Goal: Task Accomplishment & Management: Manage account settings

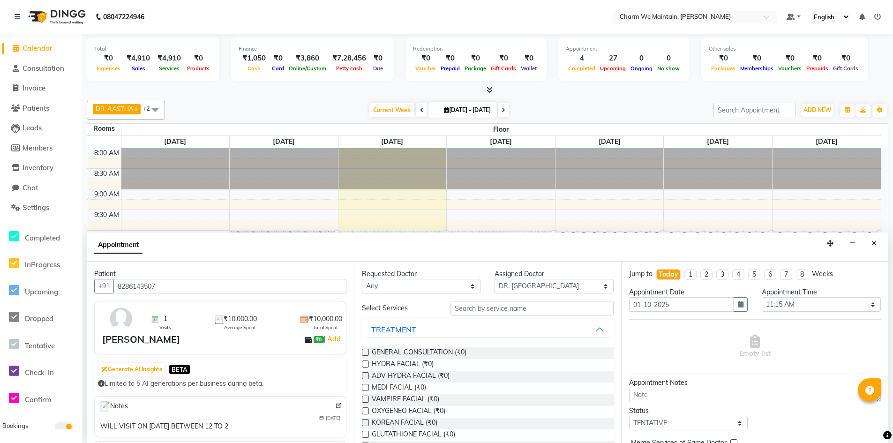
select select "86212"
select select "675"
select select "tentative"
click at [876, 240] on icon "Close" at bounding box center [874, 243] width 5 height 7
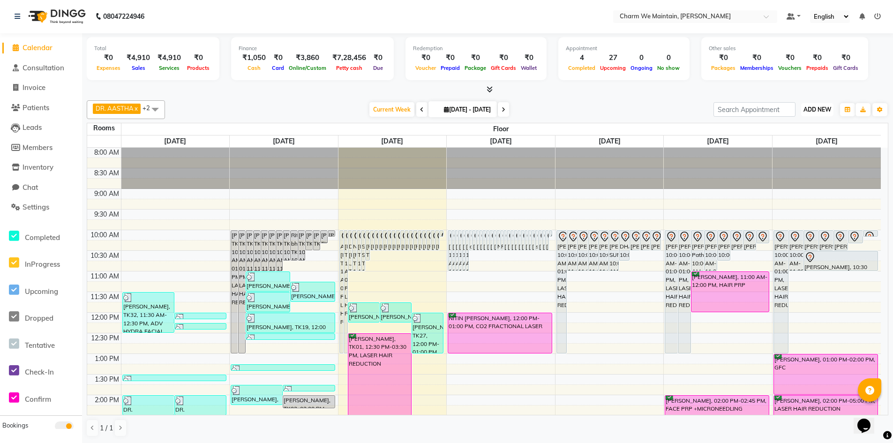
click at [807, 107] on span "ADD NEW" at bounding box center [818, 109] width 28 height 7
click at [792, 141] on link "Add Invoice" at bounding box center [796, 140] width 74 height 12
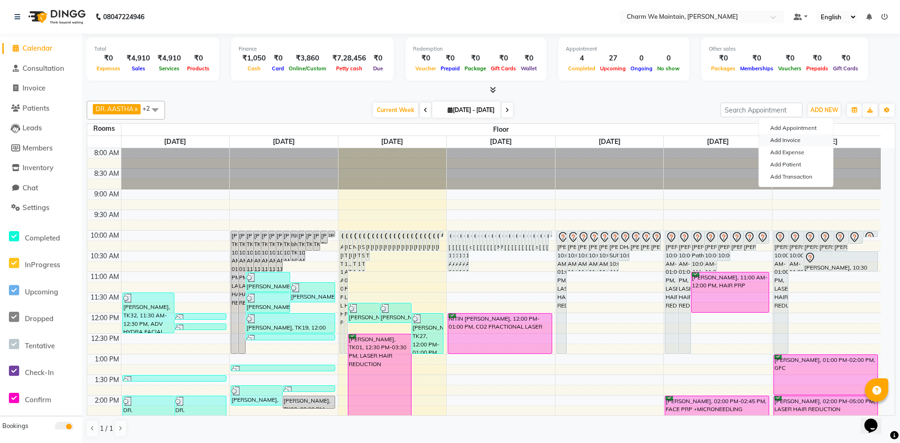
select select "8618"
select select "service"
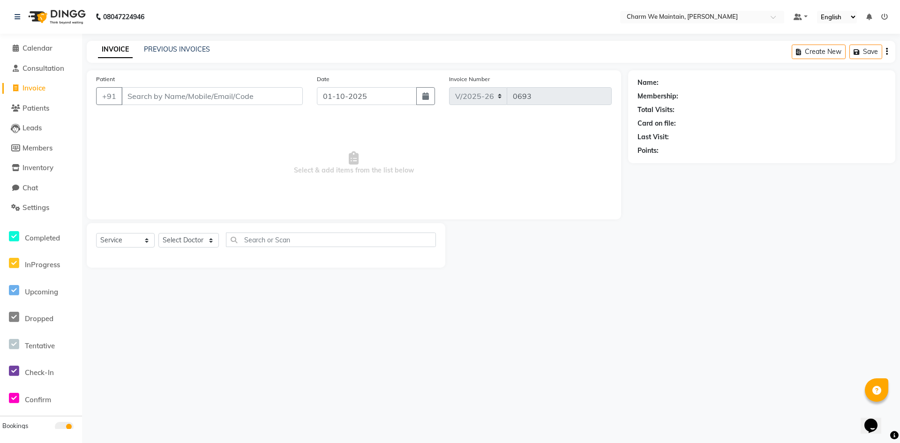
click at [248, 92] on input "Patient" at bounding box center [212, 96] width 182 height 18
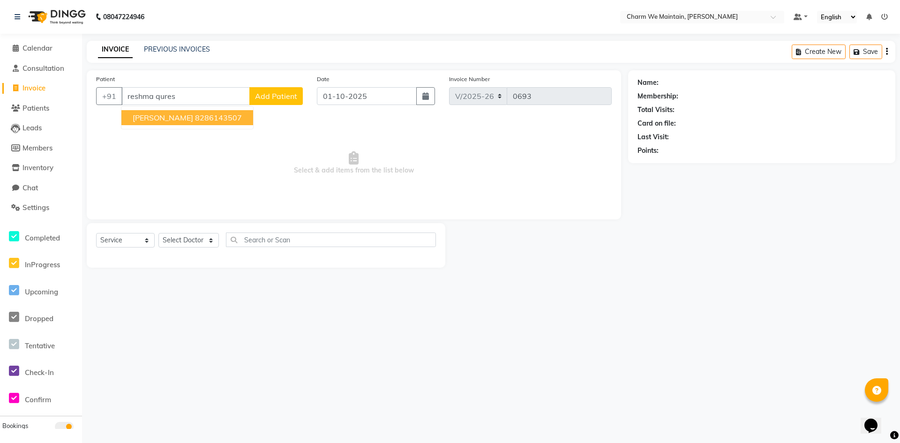
click at [233, 117] on ngb-highlight "8286143507" at bounding box center [218, 117] width 47 height 9
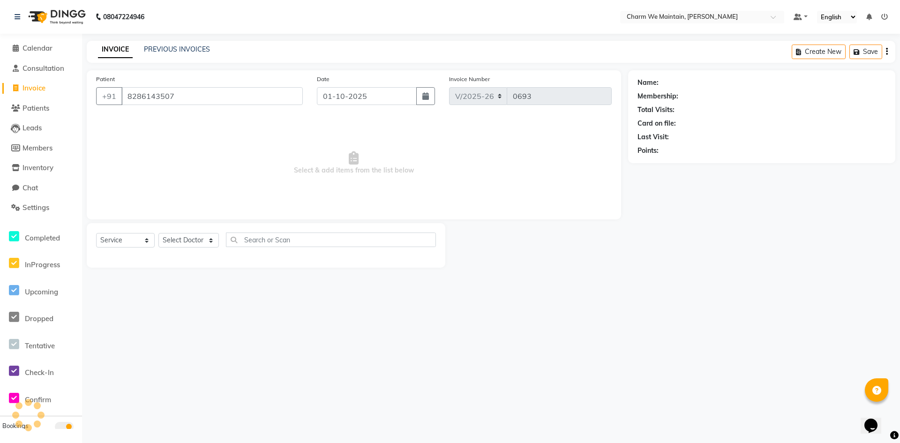
type input "8286143507"
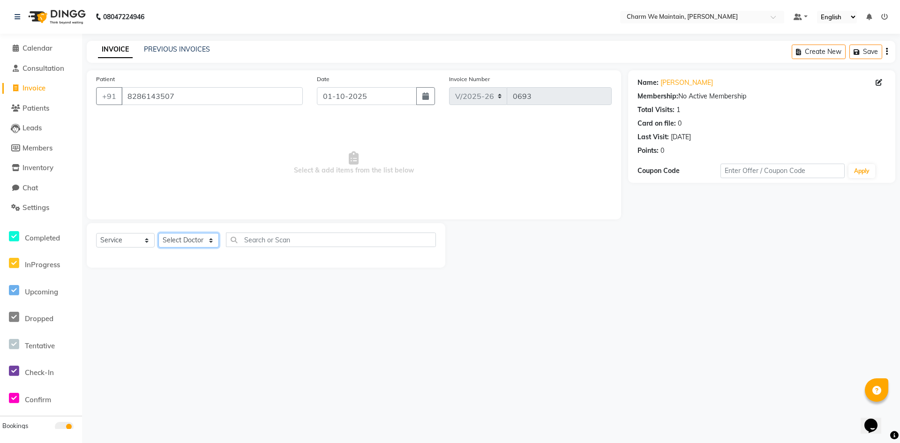
click at [190, 240] on select "Select Doctor [PERSON_NAME] [PERSON_NAME] [PERSON_NAME] [PERSON_NAME] [PERSON_N…" at bounding box center [189, 240] width 61 height 15
select select "86210"
click at [159, 233] on select "Select Doctor [PERSON_NAME] [PERSON_NAME] [PERSON_NAME] [PERSON_NAME] [PERSON_N…" at bounding box center [189, 240] width 61 height 15
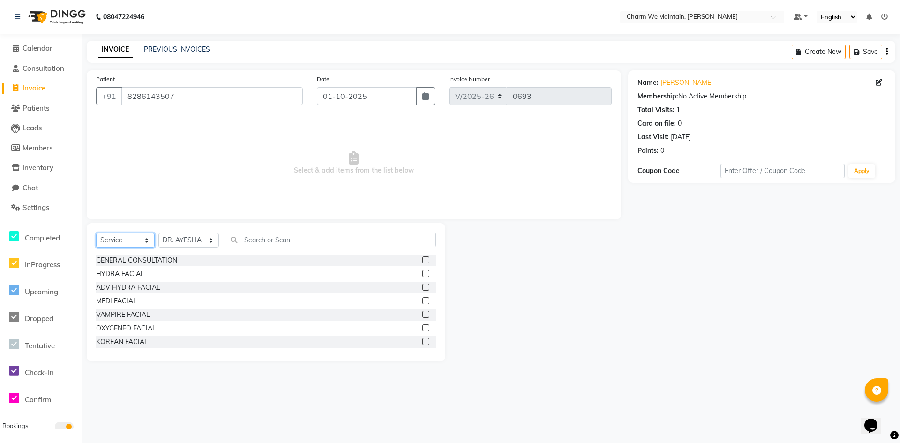
click at [133, 244] on select "Select Service Product Membership Package Voucher Prepaid Gift Card" at bounding box center [125, 240] width 59 height 15
select select "product"
click at [96, 233] on select "Select Service Product Membership Package Voucher Prepaid Gift Card" at bounding box center [125, 240] width 59 height 15
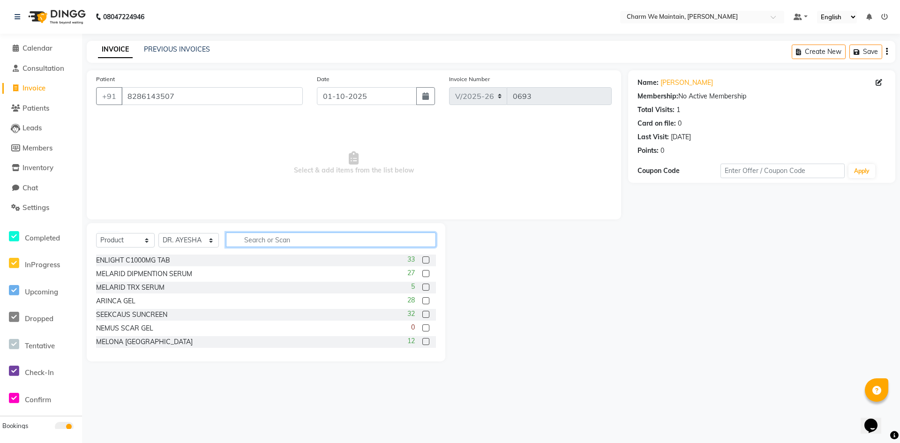
click at [272, 240] on input "text" at bounding box center [331, 240] width 210 height 15
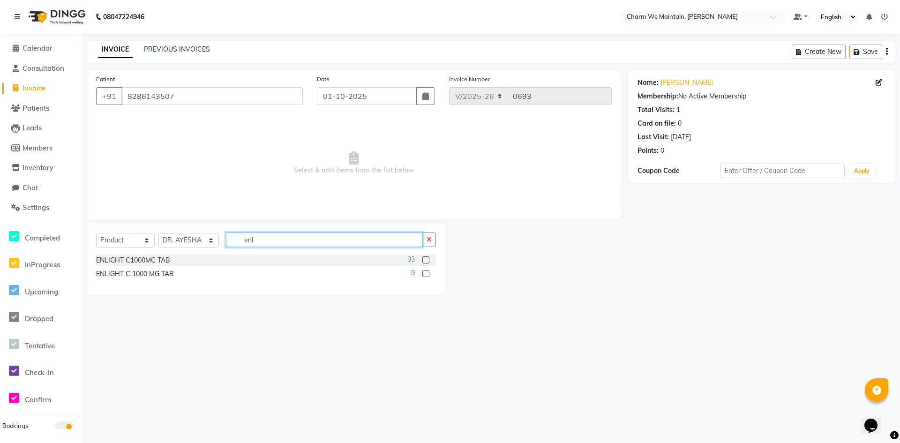
type input "enl"
click at [427, 264] on div at bounding box center [426, 262] width 6 height 10
click at [427, 261] on label at bounding box center [426, 260] width 7 height 7
click at [427, 261] on input "checkbox" at bounding box center [426, 260] width 6 height 6
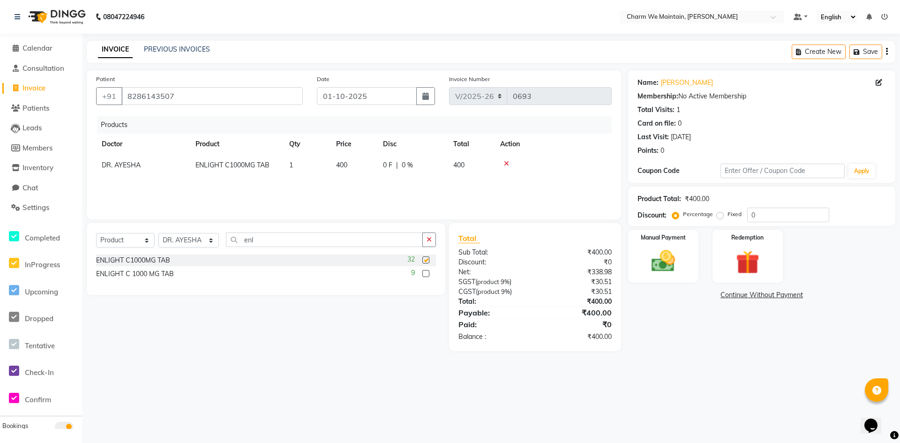
checkbox input "false"
click at [668, 263] on img at bounding box center [663, 261] width 40 height 29
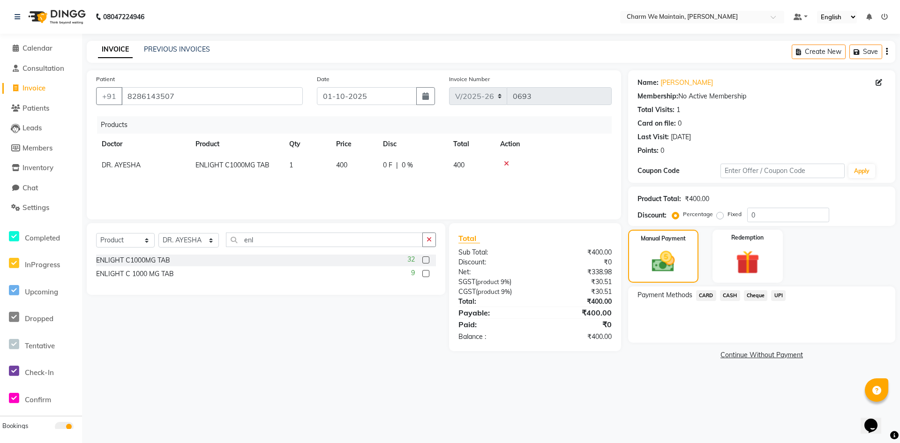
click at [349, 169] on td "400" at bounding box center [354, 165] width 47 height 21
select select "86210"
click at [360, 166] on input "400" at bounding box center [354, 167] width 36 height 15
type input "4"
type input "399"
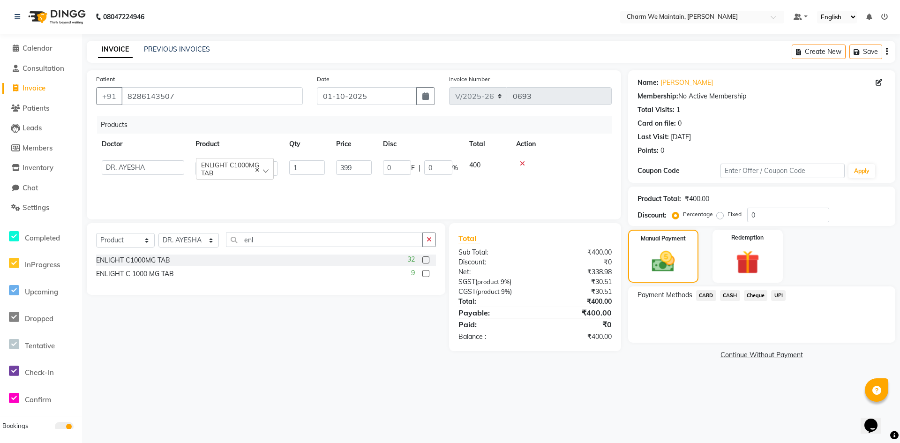
click at [780, 297] on span "UPI" at bounding box center [778, 295] width 15 height 11
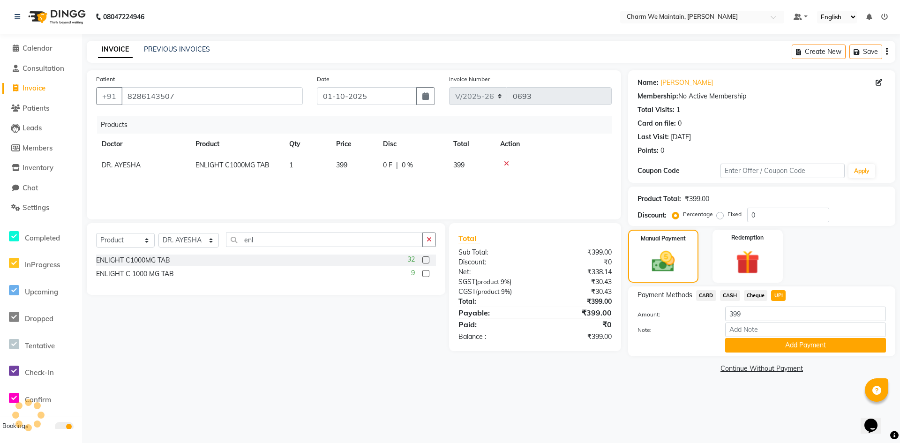
click at [361, 171] on td "399" at bounding box center [354, 165] width 47 height 21
select select "86210"
click at [355, 168] on input "399" at bounding box center [354, 167] width 36 height 15
type input "3"
type input "400"
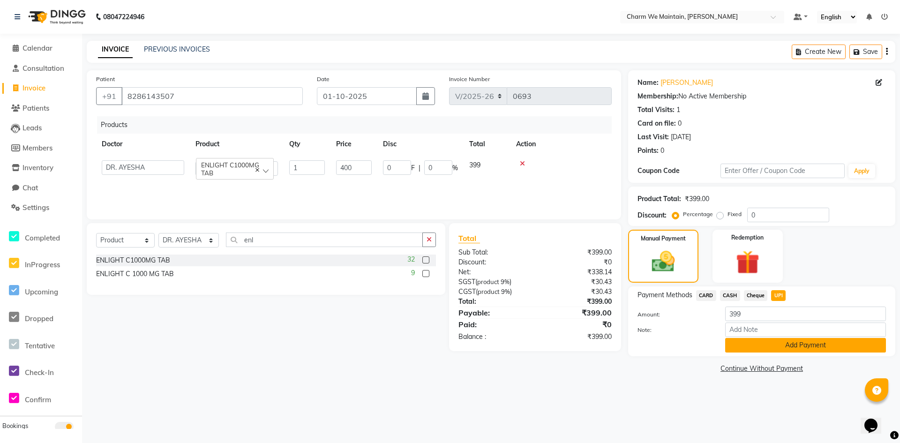
click at [791, 348] on button "Add Payment" at bounding box center [806, 345] width 161 height 15
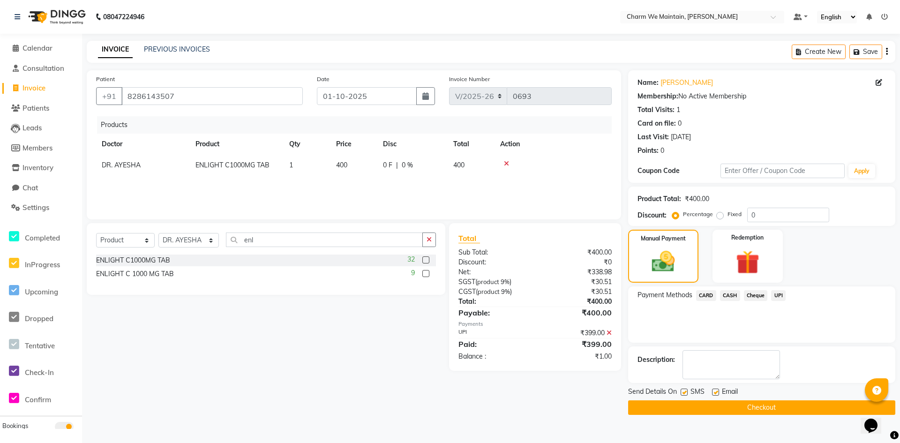
click at [368, 174] on td "400" at bounding box center [354, 165] width 47 height 21
select select "86210"
click at [732, 295] on span "CASH" at bounding box center [730, 295] width 20 height 11
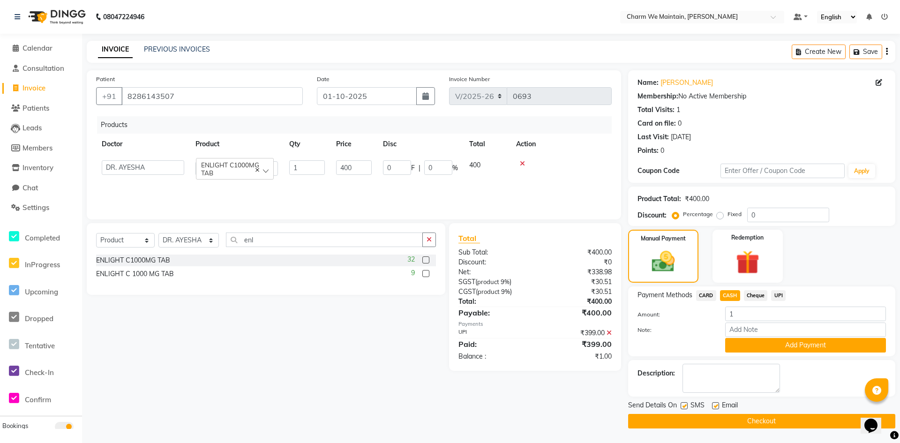
click at [307, 361] on div "Select Service Product Membership Package Voucher Prepaid Gift Card Select Doct…" at bounding box center [263, 297] width 366 height 148
click at [360, 167] on input "400" at bounding box center [354, 167] width 36 height 15
type input "4"
click at [522, 161] on div at bounding box center [561, 163] width 90 height 7
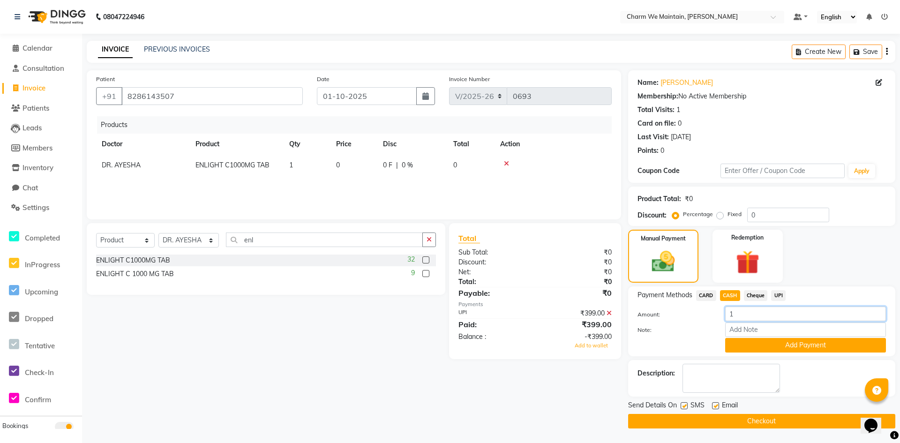
click at [739, 311] on input "1" at bounding box center [806, 314] width 161 height 15
click at [611, 312] on icon at bounding box center [609, 313] width 5 height 7
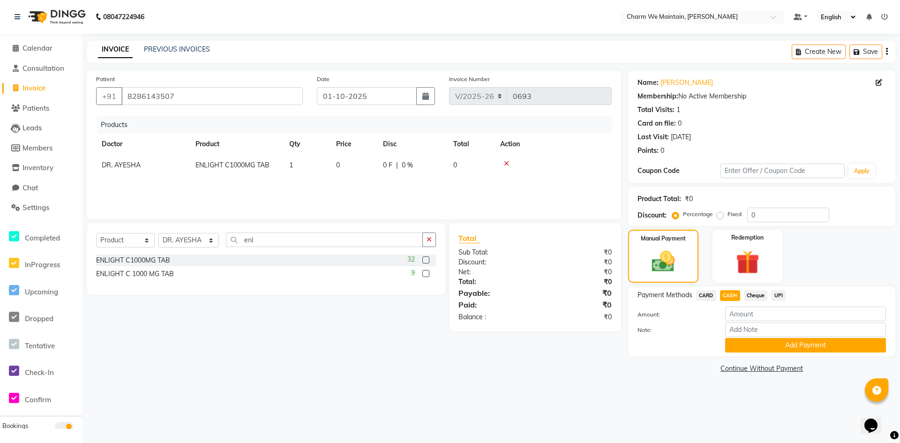
click at [360, 167] on td "0" at bounding box center [354, 165] width 47 height 21
select select "86210"
click at [369, 165] on input "0" at bounding box center [354, 167] width 36 height 15
type input "400"
click at [489, 168] on td "0" at bounding box center [487, 168] width 47 height 27
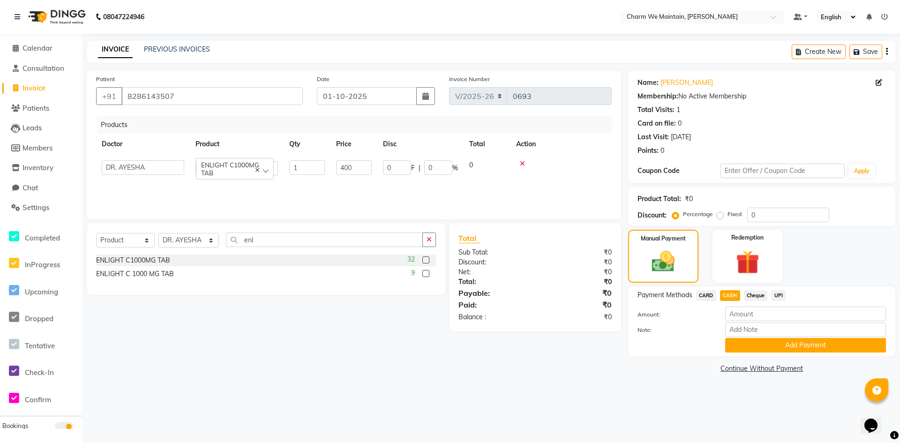
select select "86210"
click at [782, 296] on span "UPI" at bounding box center [778, 295] width 15 height 11
type input "400"
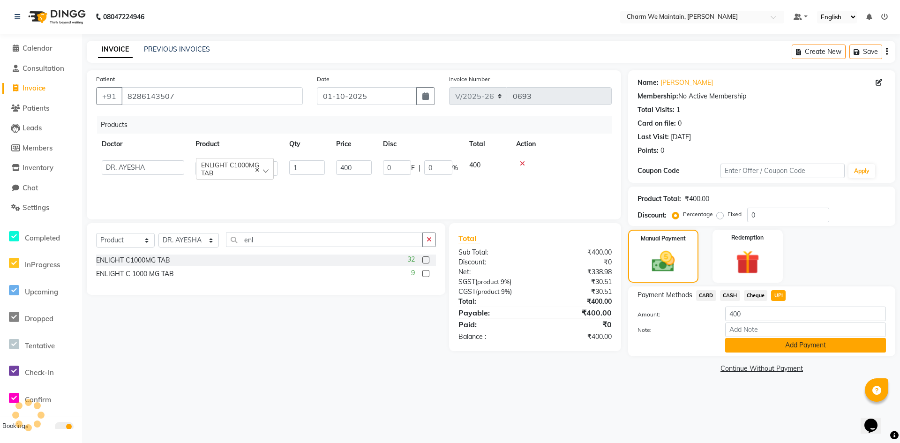
click at [791, 347] on button "Add Payment" at bounding box center [806, 345] width 161 height 15
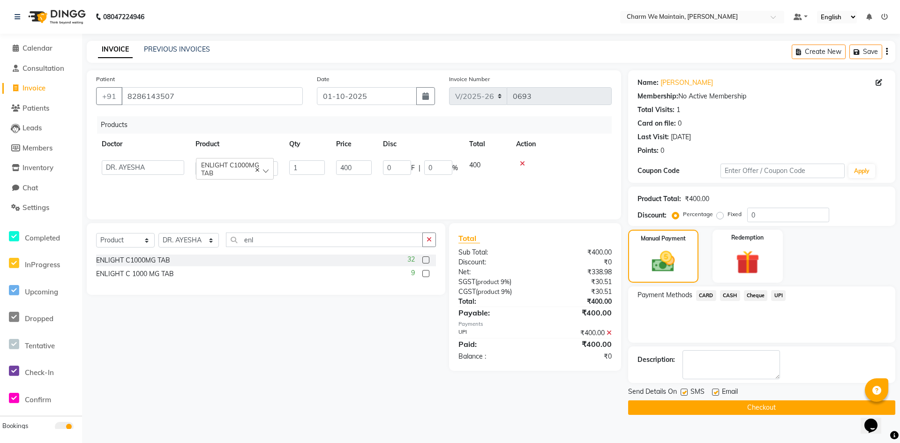
click at [772, 406] on button "Checkout" at bounding box center [761, 408] width 267 height 15
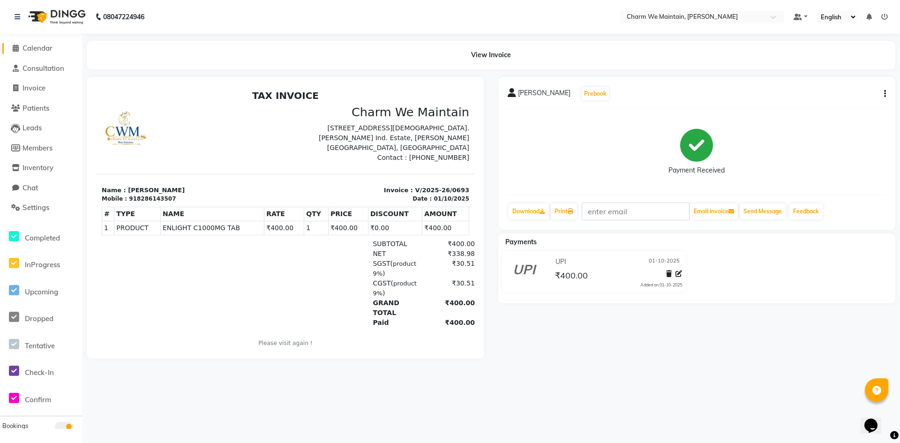
click at [32, 51] on span "Calendar" at bounding box center [38, 48] width 30 height 9
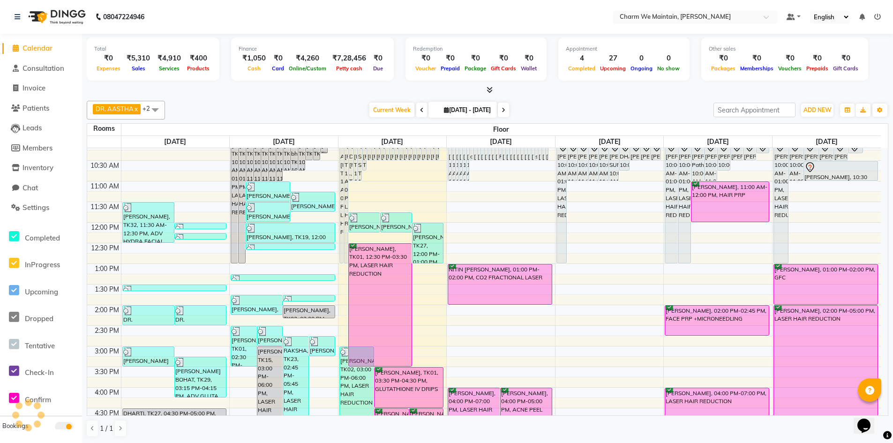
scroll to position [188, 0]
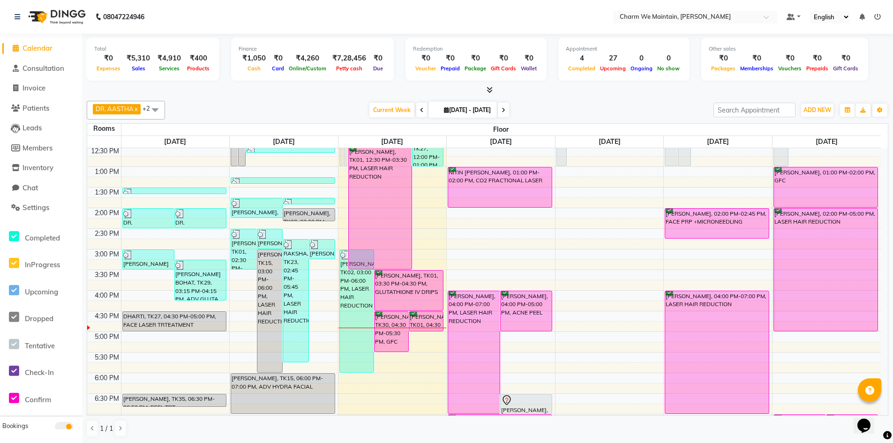
click at [429, 176] on div "8:00 AM 8:30 AM 9:00 AM 9:30 AM 10:00 AM 10:30 AM 11:00 AM 11:30 AM 12:00 PM 12…" at bounding box center [484, 270] width 794 height 619
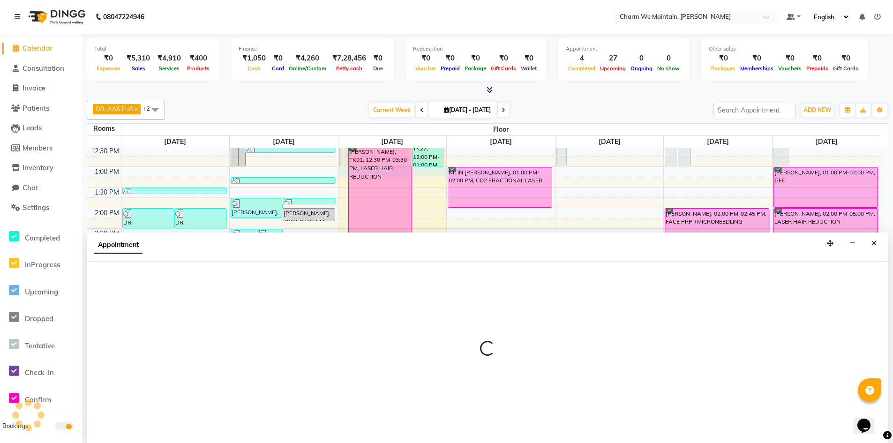
scroll to position [0, 0]
select select "tentative"
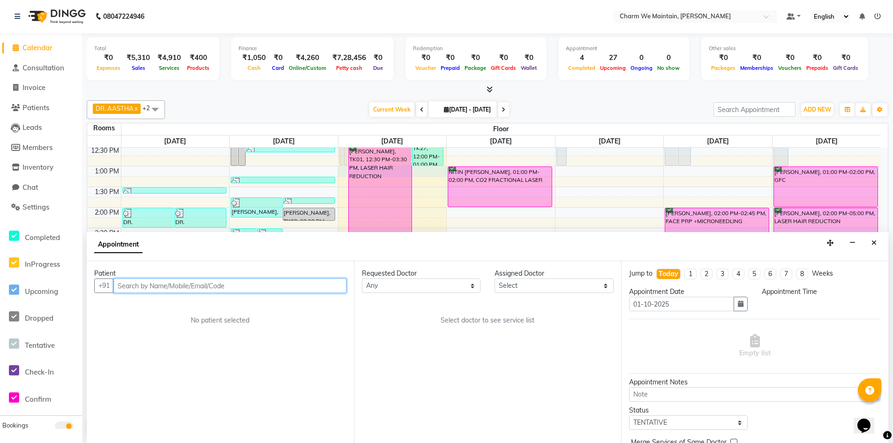
select select "780"
click at [261, 283] on input "text" at bounding box center [229, 286] width 233 height 15
type input "9165863691"
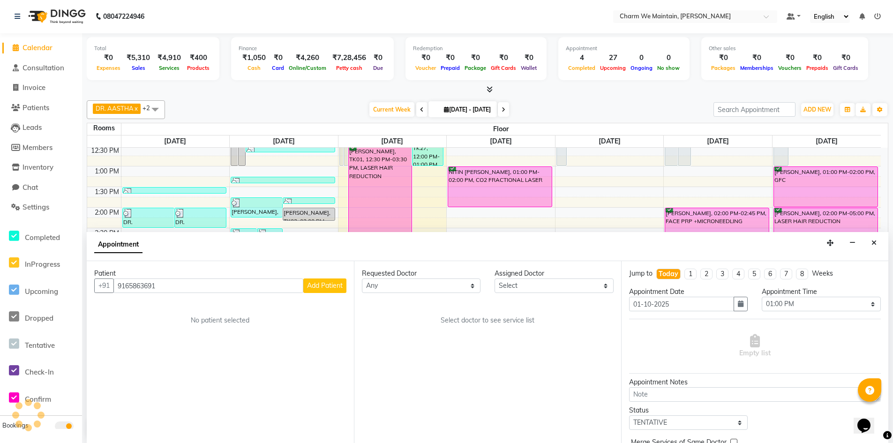
click at [334, 284] on span "Add Patient" at bounding box center [325, 285] width 36 height 8
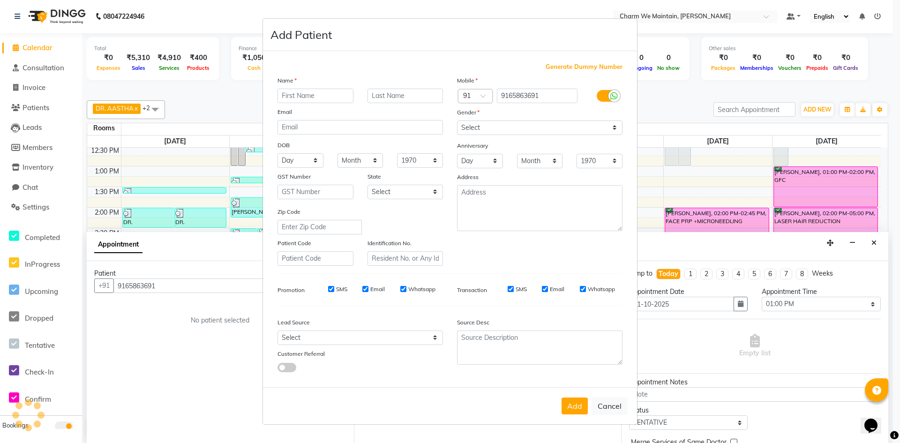
click at [333, 93] on input "text" at bounding box center [316, 96] width 76 height 15
type input "r"
type input "RAZAT"
click at [426, 99] on input "text" at bounding box center [406, 96] width 76 height 15
type input "[DEMOGRAPHIC_DATA]"
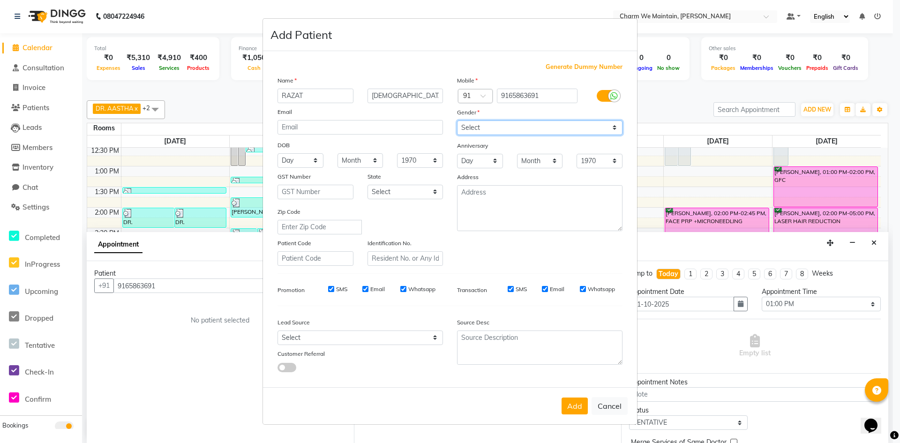
click at [545, 130] on select "Select [DEMOGRAPHIC_DATA] [DEMOGRAPHIC_DATA] Other Prefer Not To Say" at bounding box center [540, 128] width 166 height 15
select select "[DEMOGRAPHIC_DATA]"
click at [457, 121] on select "Select [DEMOGRAPHIC_DATA] [DEMOGRAPHIC_DATA] Other Prefer Not To Say" at bounding box center [540, 128] width 166 height 15
click at [584, 408] on button "Add" at bounding box center [575, 406] width 26 height 17
click at [566, 408] on button "Add" at bounding box center [575, 406] width 26 height 17
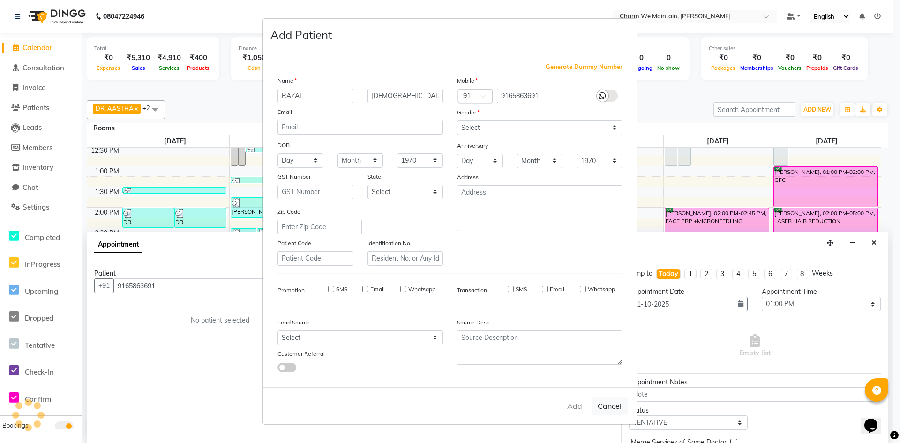
select select
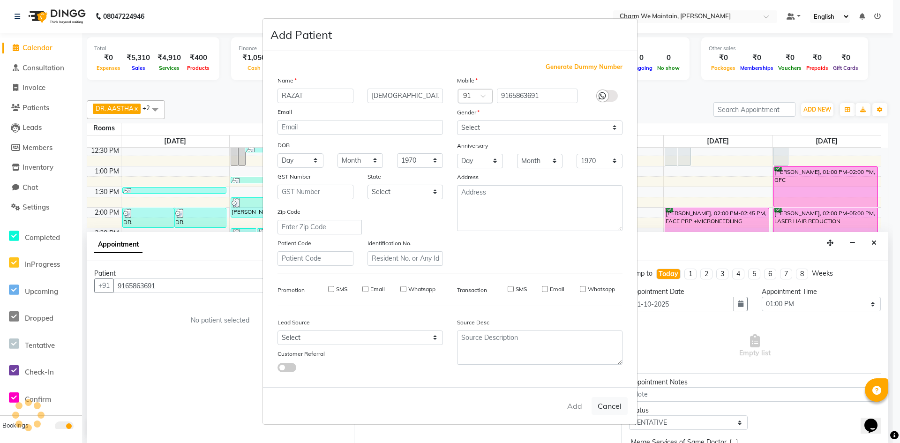
select select
checkbox input "false"
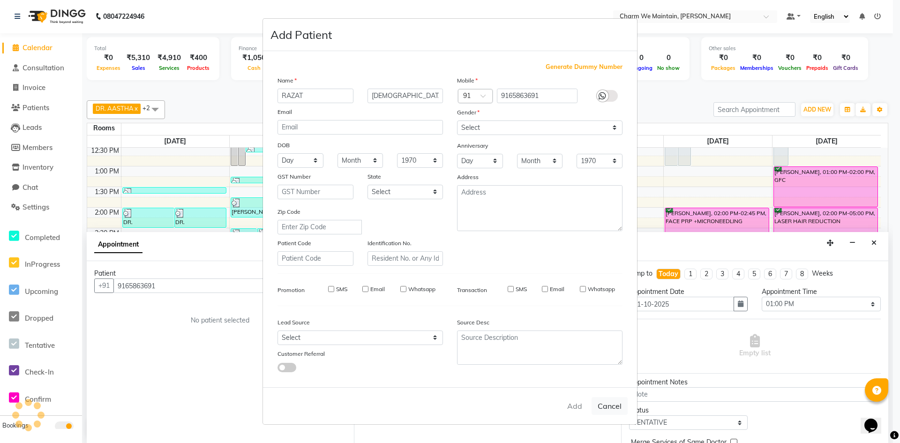
checkbox input "false"
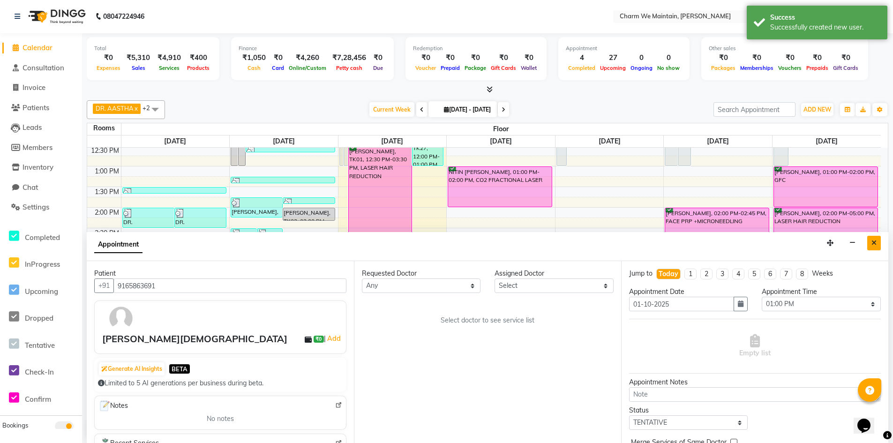
click at [877, 245] on button "Close" at bounding box center [875, 243] width 14 height 15
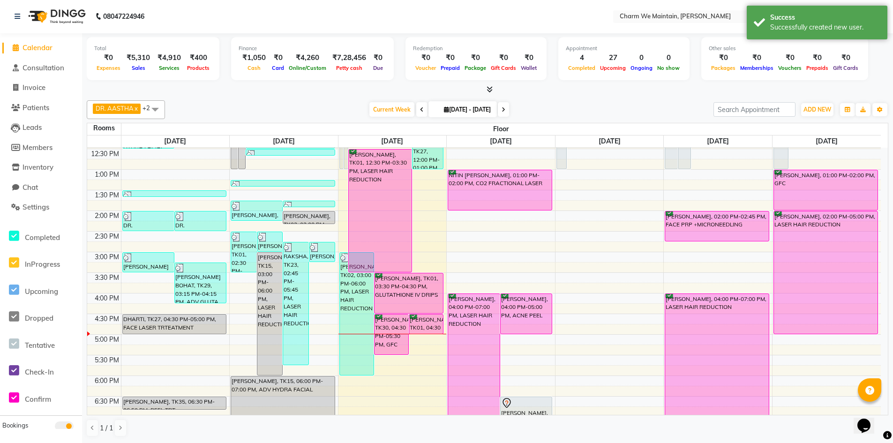
scroll to position [94, 0]
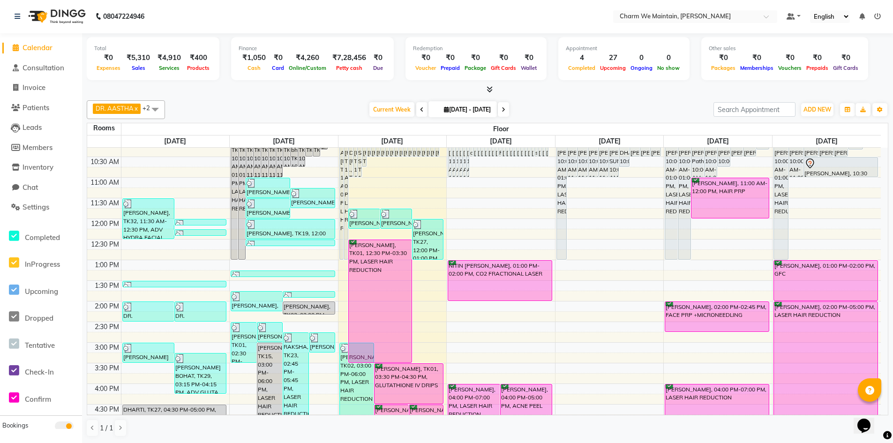
click at [506, 112] on icon at bounding box center [504, 110] width 4 height 6
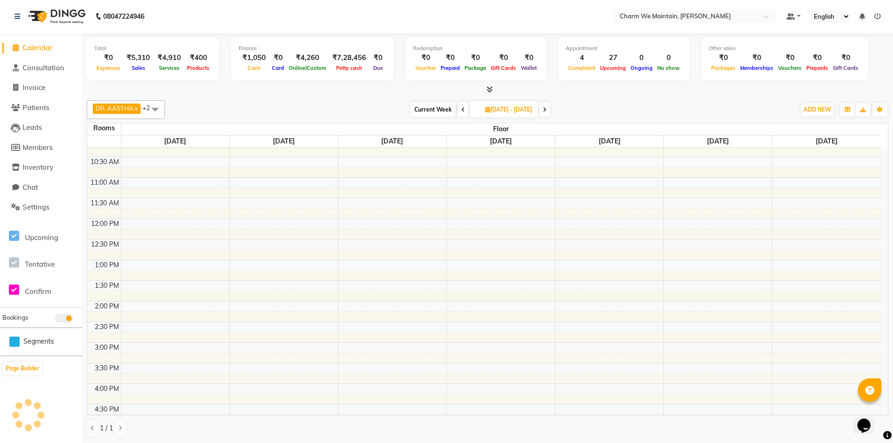
scroll to position [351, 0]
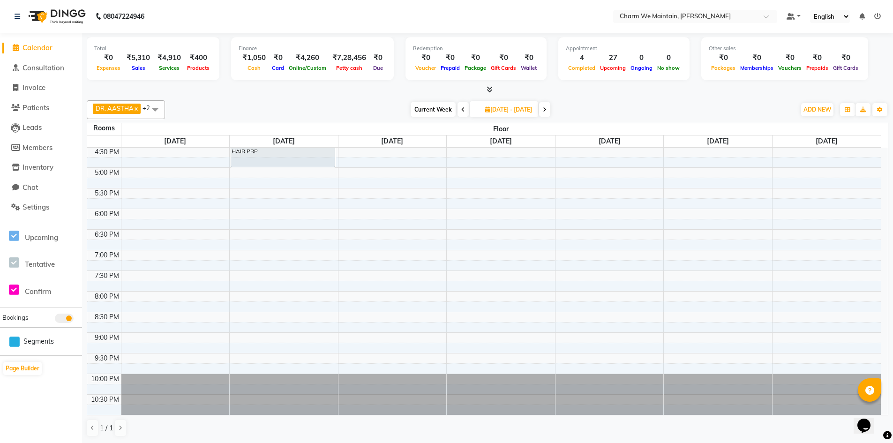
click at [551, 107] on span at bounding box center [544, 109] width 11 height 15
type input "[DATE]"
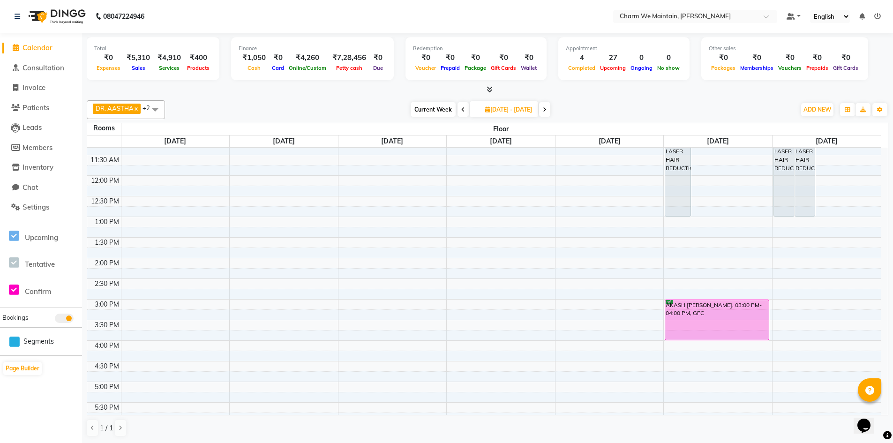
scroll to position [164, 0]
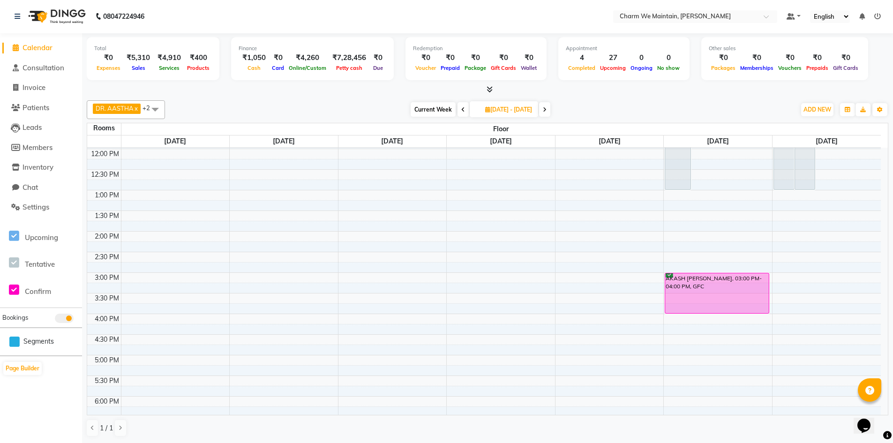
click at [149, 235] on div "8:00 AM 8:30 AM 9:00 AM 9:30 AM 10:00 AM 10:30 AM 11:00 AM 11:30 AM 12:00 PM 12…" at bounding box center [484, 293] width 794 height 619
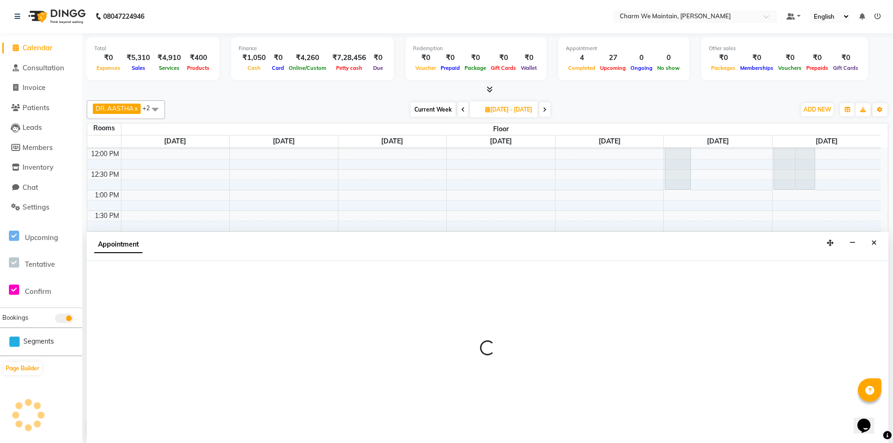
select select "840"
select select "tentative"
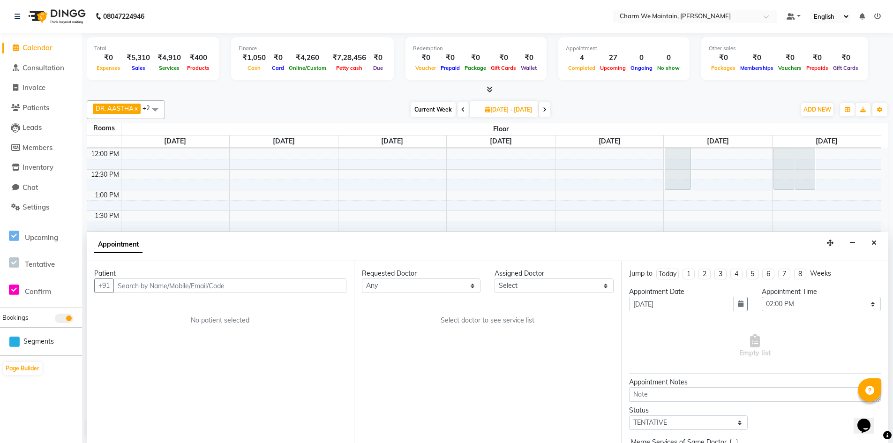
click at [215, 288] on input "text" at bounding box center [229, 286] width 233 height 15
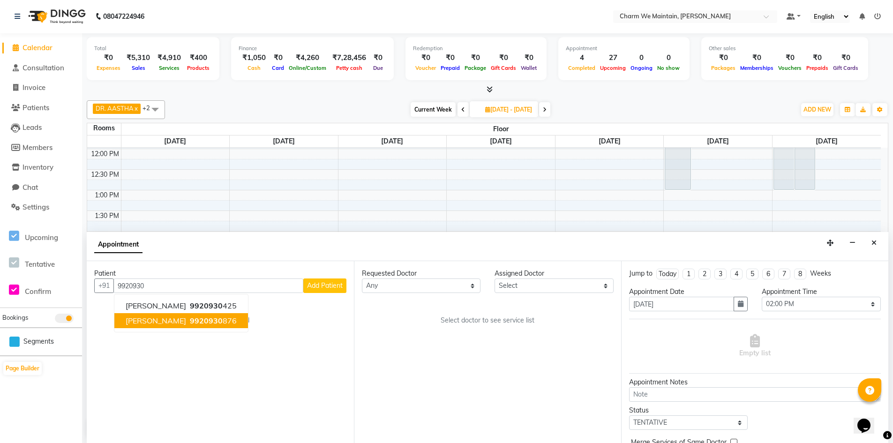
click at [172, 323] on span "[PERSON_NAME]" at bounding box center [156, 320] width 61 height 9
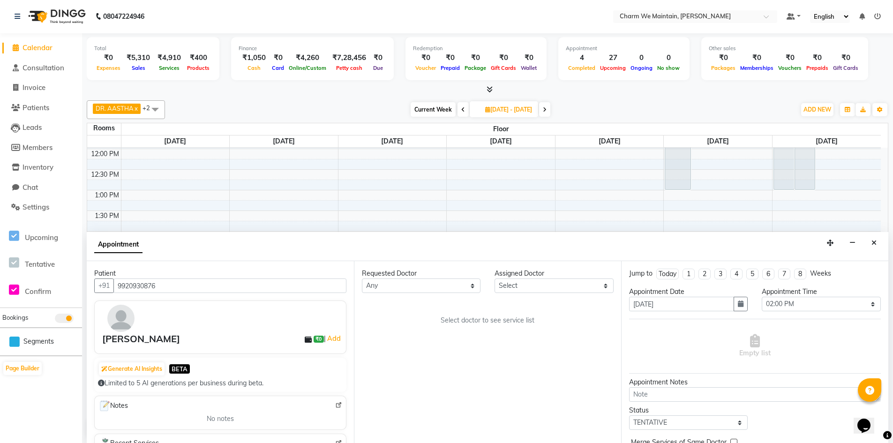
type input "9920930876"
click at [534, 290] on select "Select DR. AYESHA DR. [GEOGRAPHIC_DATA]" at bounding box center [554, 286] width 119 height 15
click at [552, 287] on select "Select DR. AYESHA DR. [GEOGRAPHIC_DATA]" at bounding box center [554, 286] width 119 height 15
select select "86210"
click at [495, 279] on select "Select DR. AYESHA DR. [GEOGRAPHIC_DATA]" at bounding box center [554, 286] width 119 height 15
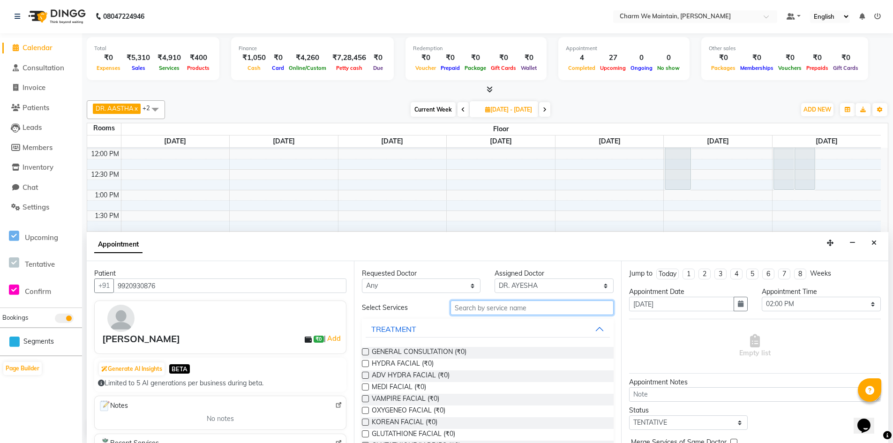
click at [492, 309] on input "text" at bounding box center [532, 308] width 163 height 15
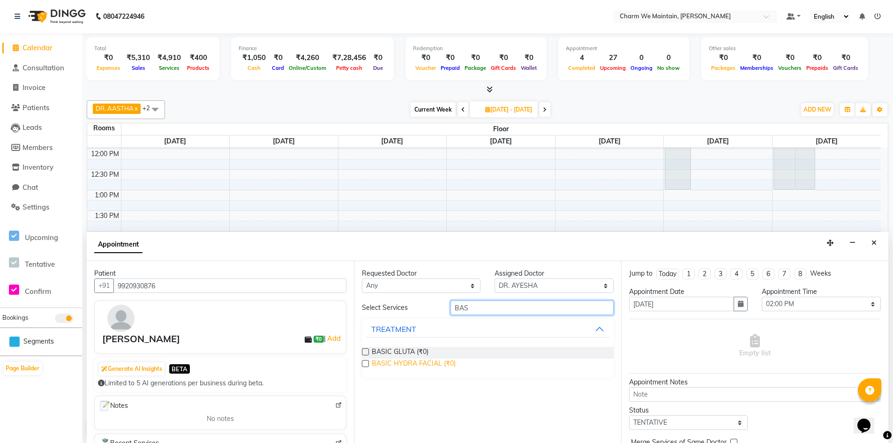
type input "BAS"
click at [409, 363] on span "BASIC HYDRA FACIAL (₹0)" at bounding box center [414, 365] width 84 height 12
checkbox input "true"
select select "4343"
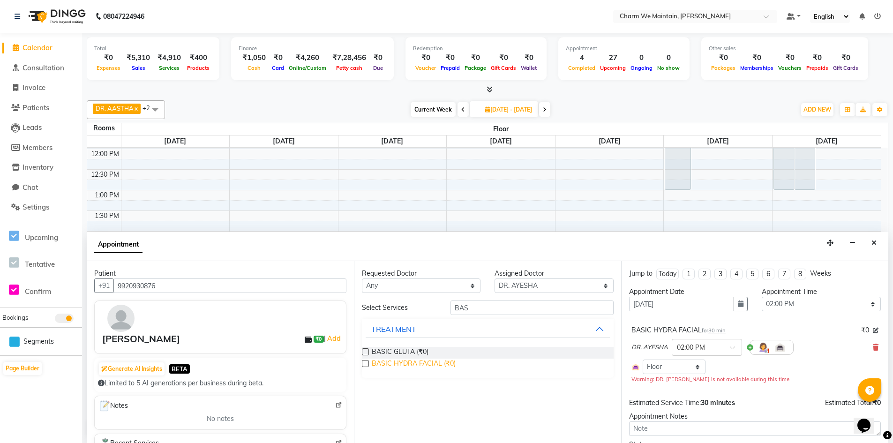
checkbox input "false"
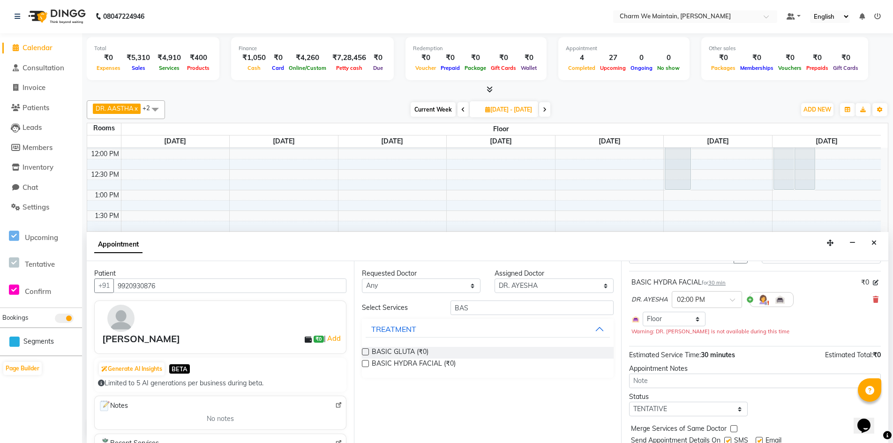
scroll to position [80, 0]
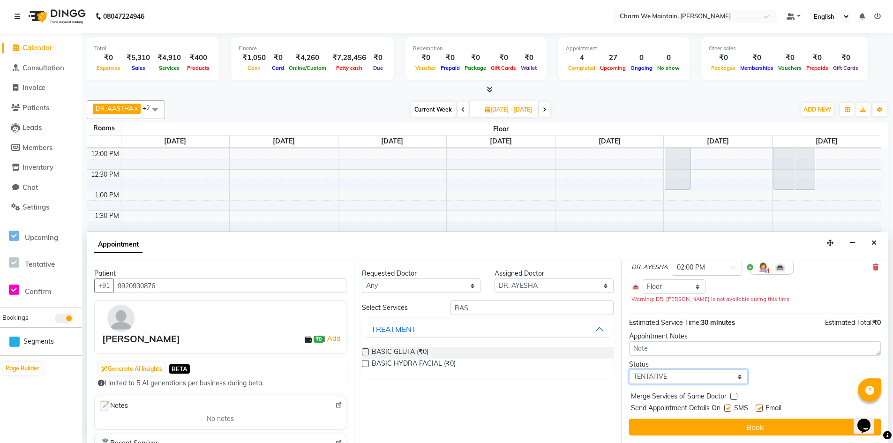
click at [723, 382] on select "Select TENTATIVE CONFIRM UPCOMING" at bounding box center [688, 377] width 119 height 15
select select "confirm booking"
click at [629, 370] on select "Select TENTATIVE CONFIRM UPCOMING" at bounding box center [688, 377] width 119 height 15
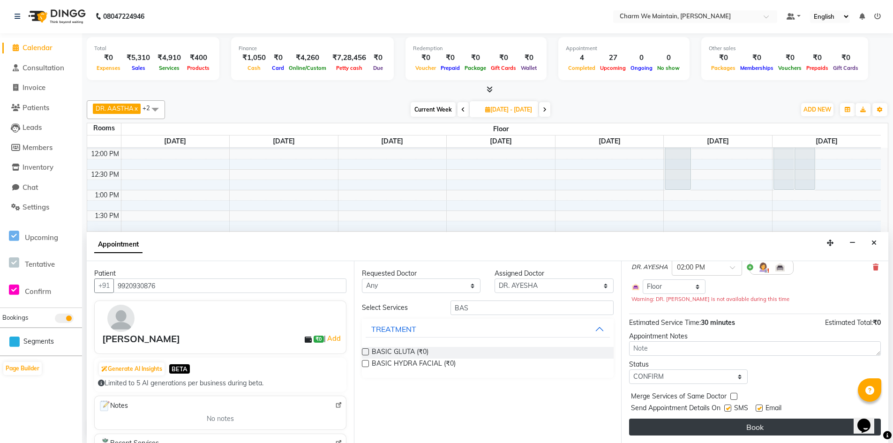
click at [757, 430] on button "Book" at bounding box center [755, 427] width 252 height 17
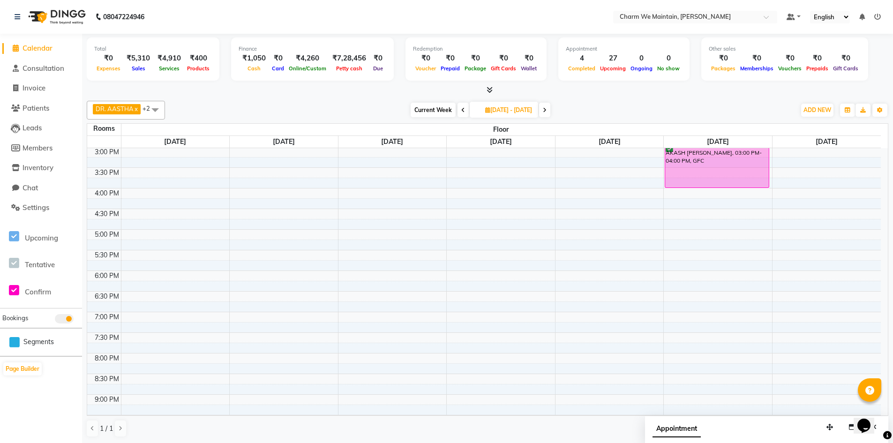
scroll to position [351, 0]
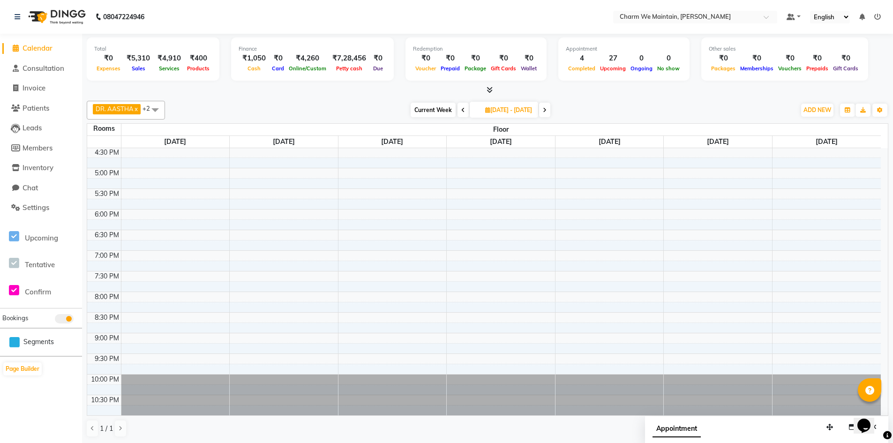
click at [458, 103] on span at bounding box center [463, 110] width 11 height 15
click at [461, 109] on icon at bounding box center [463, 110] width 4 height 6
type input "2025-10-01"
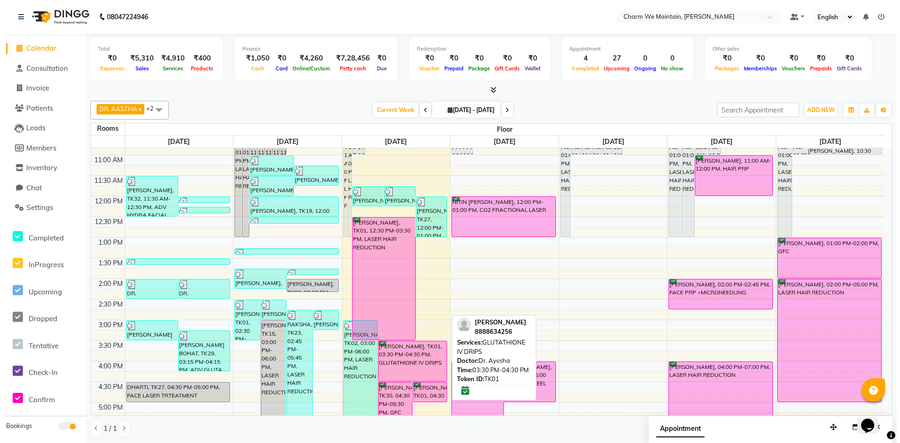
scroll to position [257, 0]
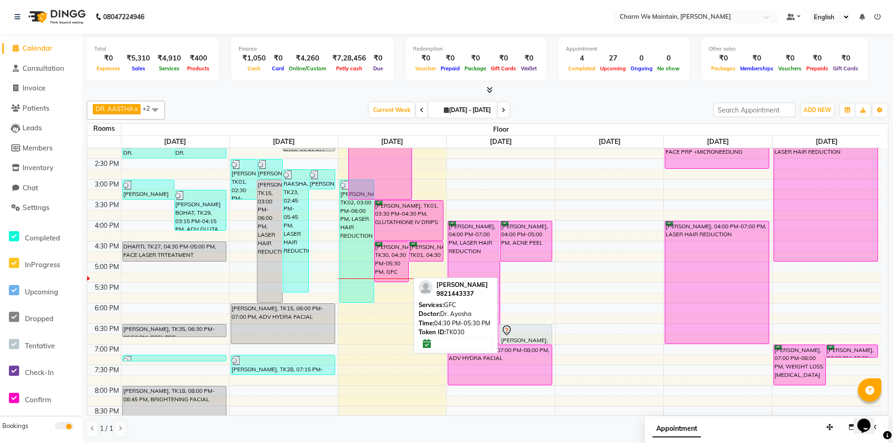
click at [400, 259] on div "[PERSON_NAME], TK30, 04:30 PM-05:30 PM, GFC" at bounding box center [392, 262] width 34 height 40
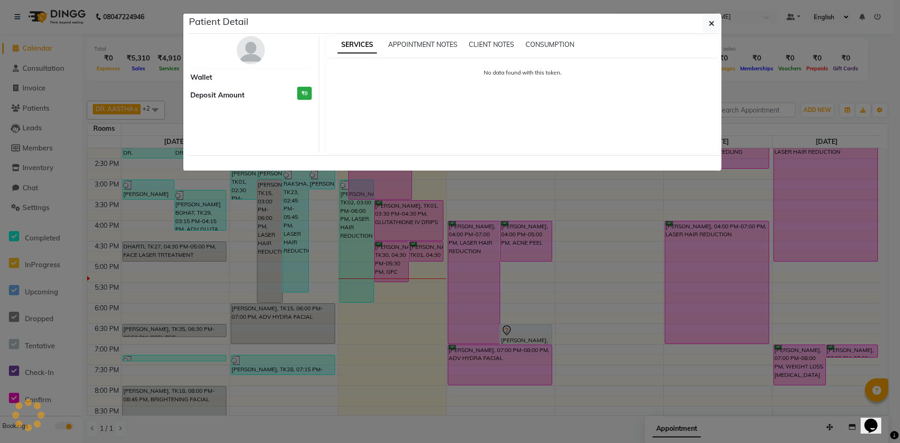
select select "6"
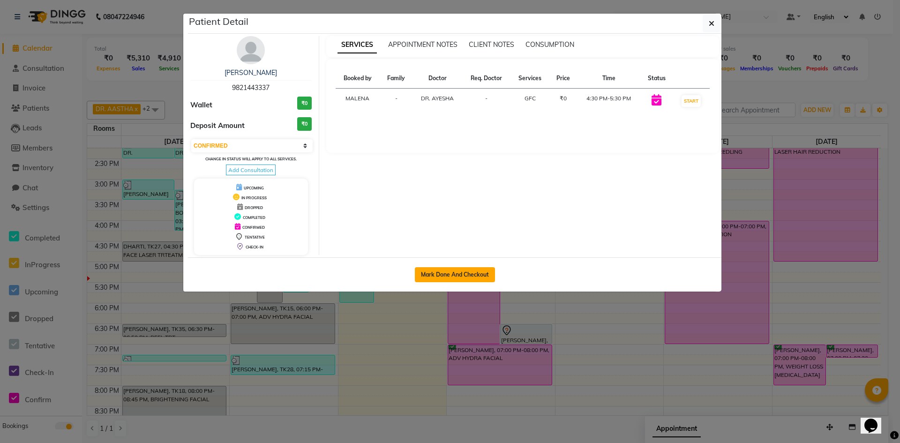
click at [439, 273] on button "Mark Done And Checkout" at bounding box center [455, 274] width 80 height 15
select select "service"
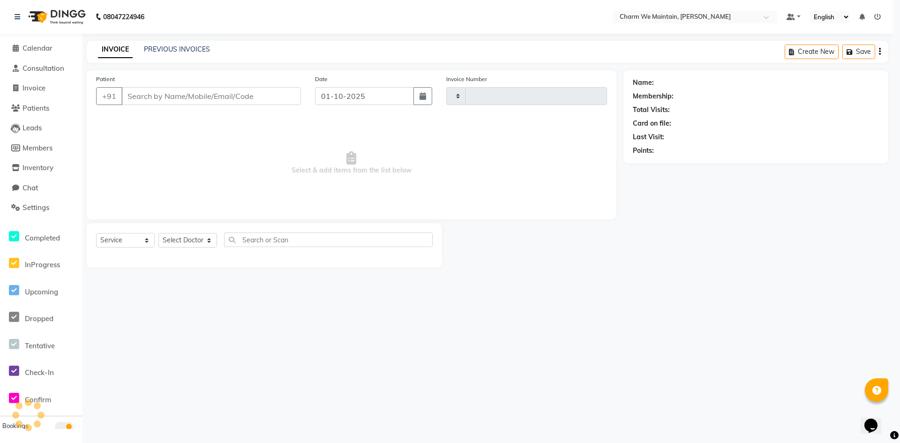
type input "0694"
select select "8618"
type input "9821443337"
select select "86210"
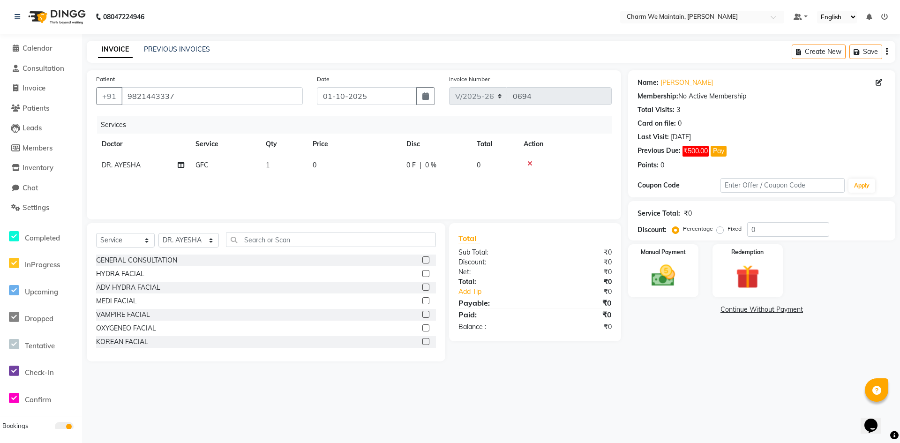
click at [529, 161] on icon at bounding box center [530, 163] width 5 height 7
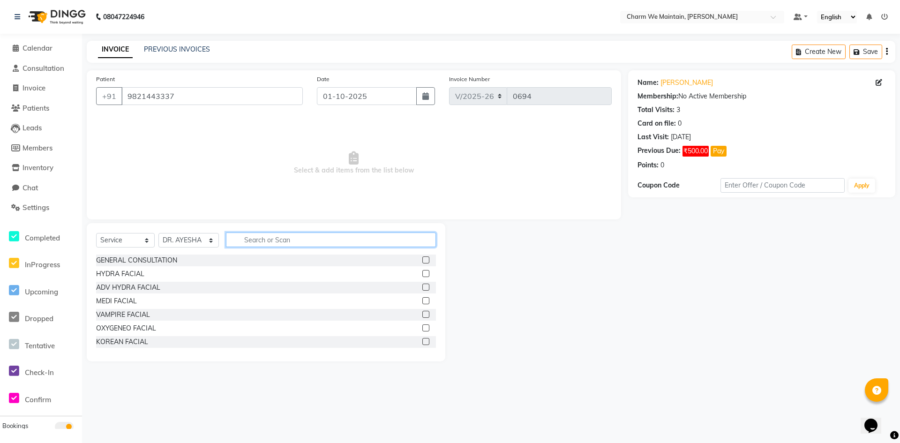
click at [284, 243] on input "text" at bounding box center [331, 240] width 210 height 15
type input "HY"
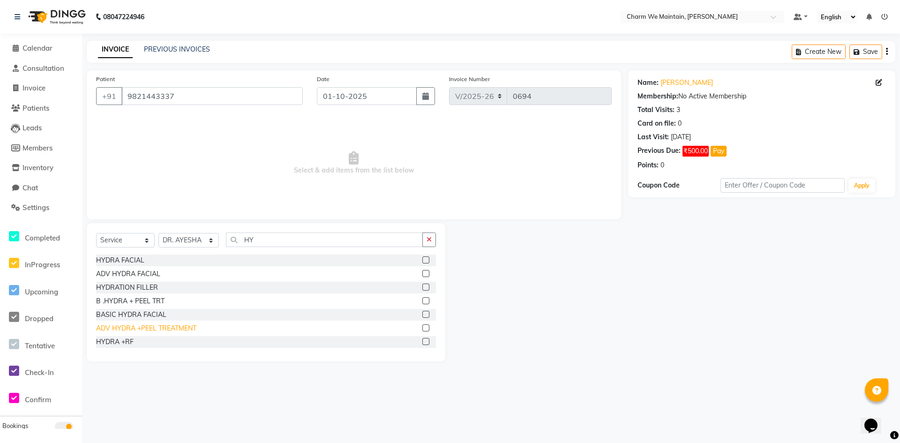
click at [159, 330] on div "ADV HYDRA +PEEL TREATMENT" at bounding box center [146, 329] width 100 height 10
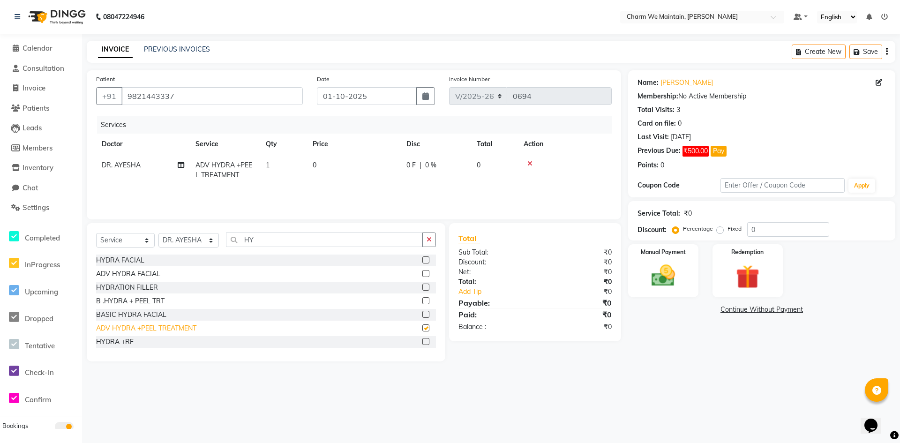
checkbox input "false"
click at [351, 170] on td "0" at bounding box center [354, 170] width 94 height 31
select select "86210"
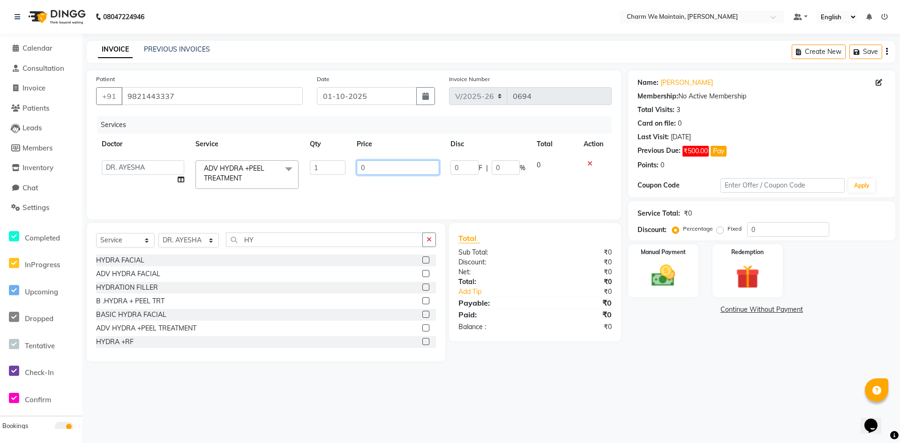
click at [383, 167] on input "0" at bounding box center [398, 167] width 83 height 15
type input "4500"
click at [681, 286] on img at bounding box center [663, 276] width 40 height 29
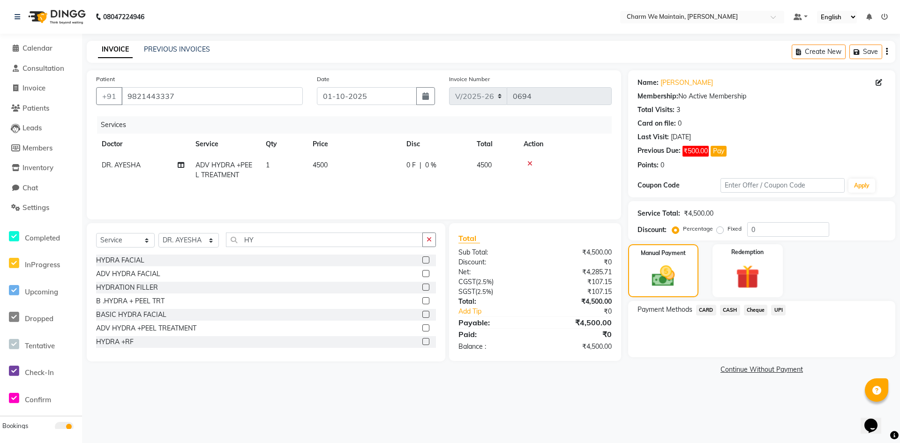
click at [782, 310] on span "UPI" at bounding box center [778, 310] width 15 height 11
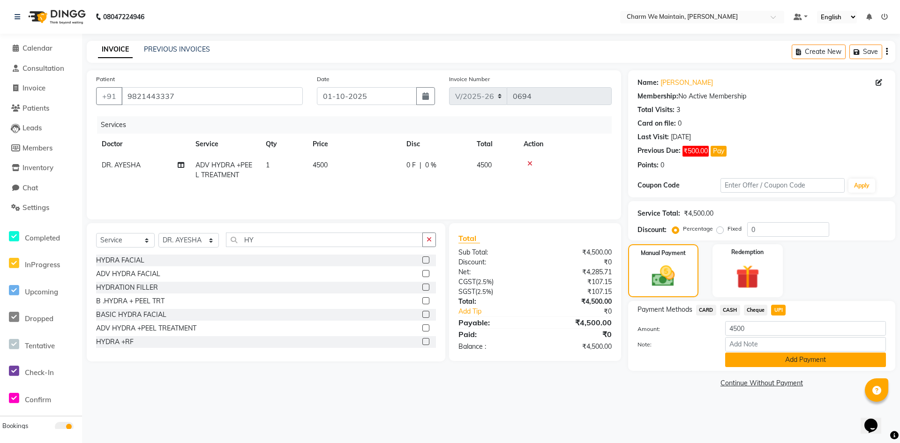
click at [785, 365] on button "Add Payment" at bounding box center [806, 360] width 161 height 15
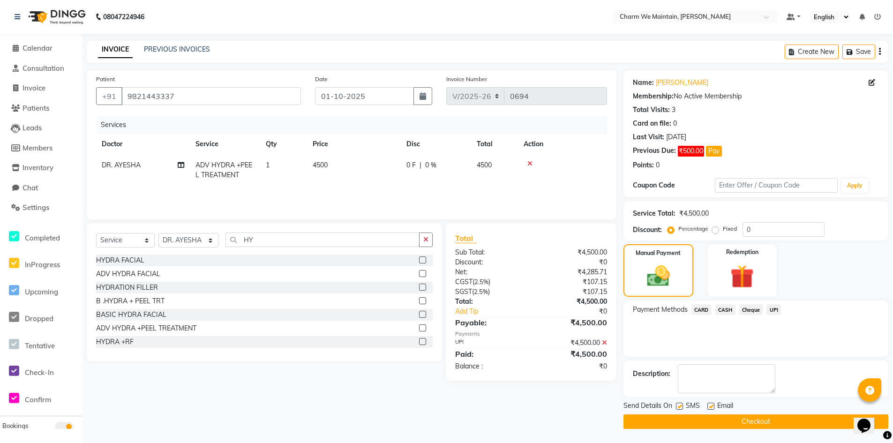
click at [778, 419] on button "Checkout" at bounding box center [756, 422] width 265 height 15
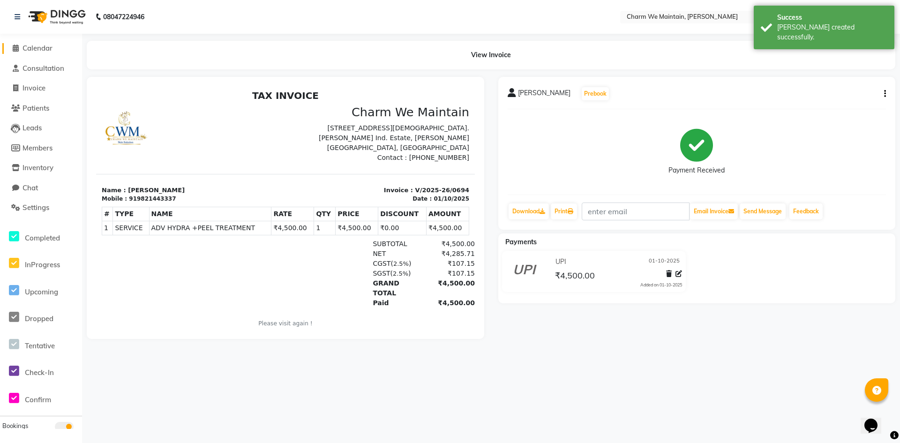
click at [43, 47] on span "Calendar" at bounding box center [38, 48] width 30 height 9
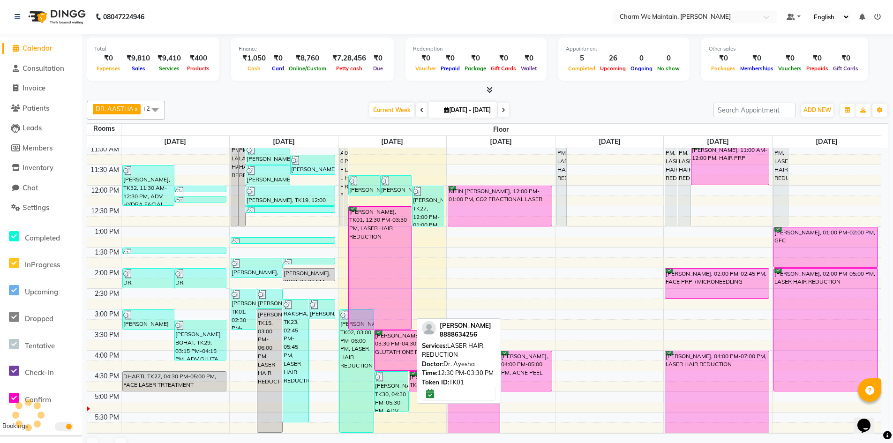
scroll to position [141, 0]
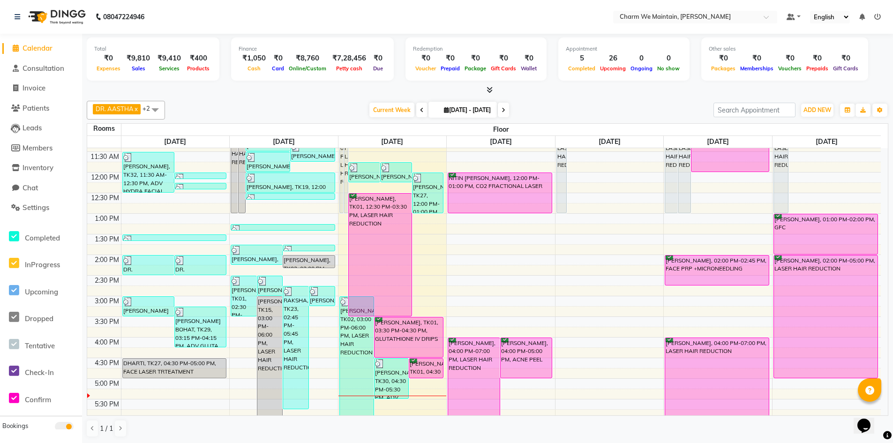
click at [429, 295] on div "8:00 AM 8:30 AM 9:00 AM 9:30 AM 10:00 AM 10:30 AM 11:00 AM 11:30 AM 12:00 PM 12…" at bounding box center [484, 317] width 794 height 619
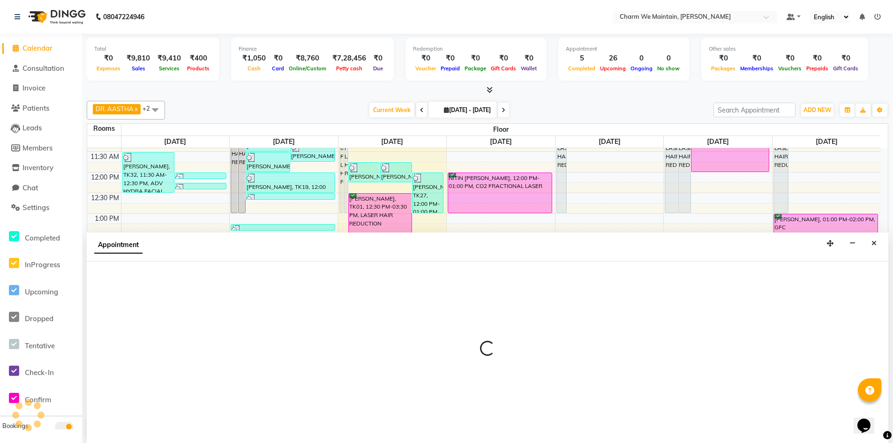
select select "885"
select select "tentative"
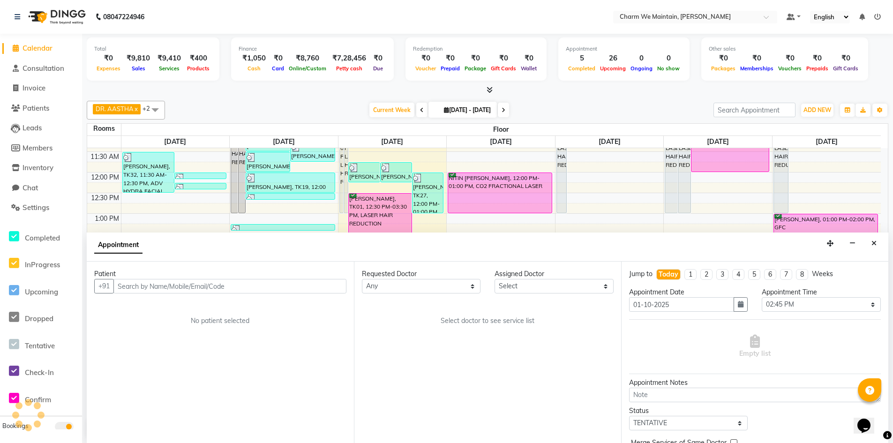
scroll to position [0, 0]
click at [294, 287] on input "text" at bounding box center [229, 286] width 233 height 15
type input "J"
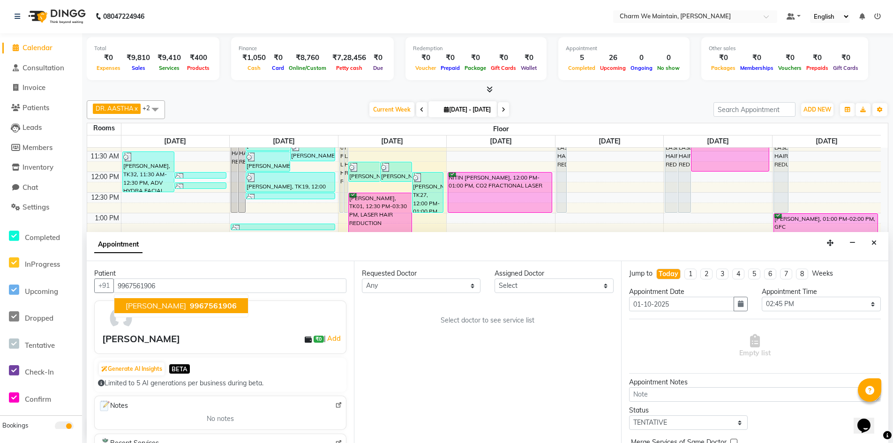
click at [188, 309] on ngb-highlight "9967561906" at bounding box center [212, 305] width 49 height 9
type input "9967561906"
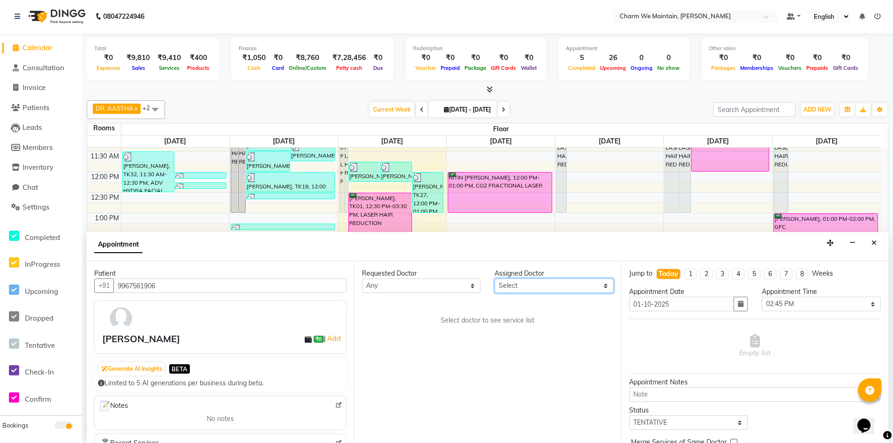
click at [545, 292] on select "Select DR. AYESHA DR. [GEOGRAPHIC_DATA]" at bounding box center [554, 286] width 119 height 15
select select "86210"
click at [495, 279] on select "Select DR. AYESHA DR. [GEOGRAPHIC_DATA]" at bounding box center [554, 286] width 119 height 15
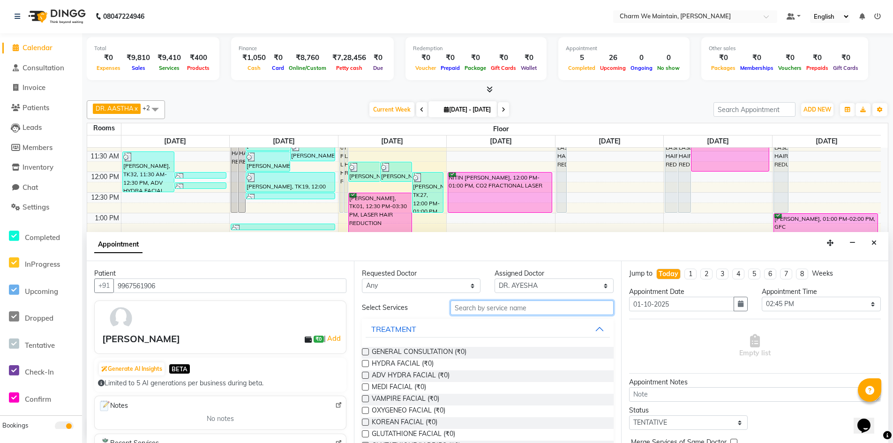
click at [520, 307] on input "text" at bounding box center [532, 308] width 163 height 15
click at [409, 377] on span "ADV HYDRA FACIAL (₹0)" at bounding box center [411, 377] width 78 height 12
checkbox input "true"
select select "4343"
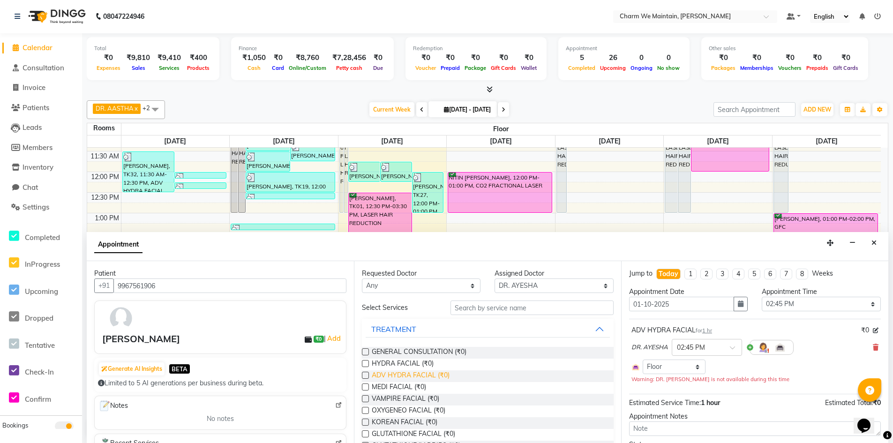
checkbox input "false"
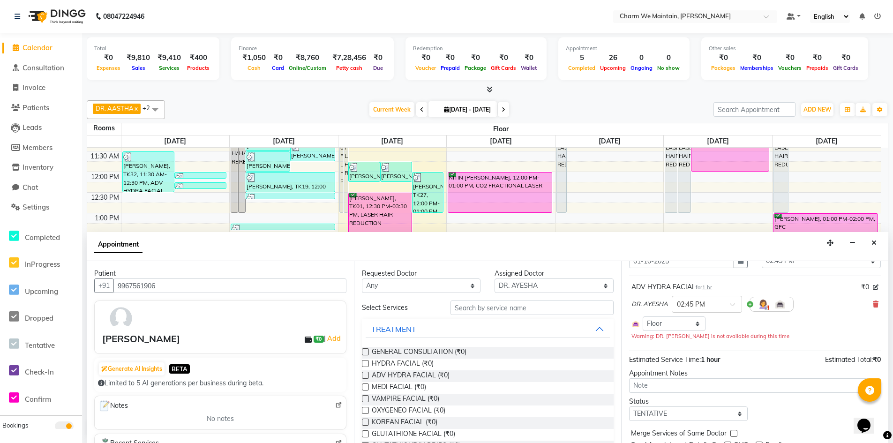
scroll to position [80, 0]
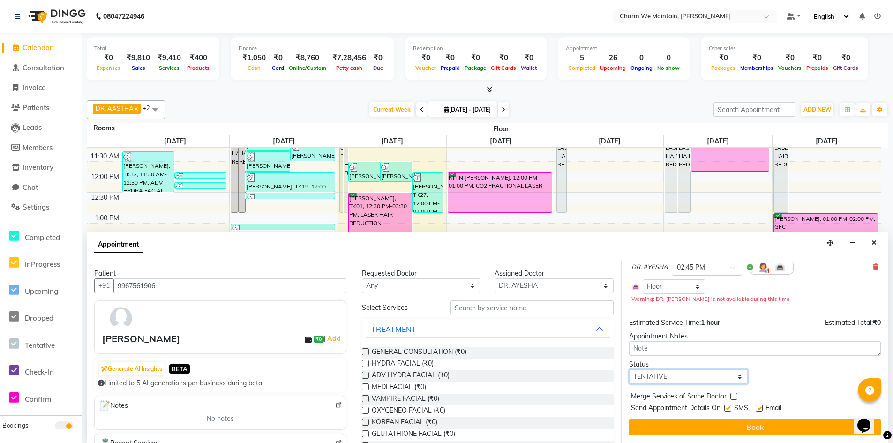
click at [703, 379] on select "Select TENTATIVE CONFIRM CHECK-IN UPCOMING" at bounding box center [688, 377] width 119 height 15
select select "confirm booking"
click at [629, 370] on select "Select TENTATIVE CONFIRM CHECK-IN UPCOMING" at bounding box center [688, 377] width 119 height 15
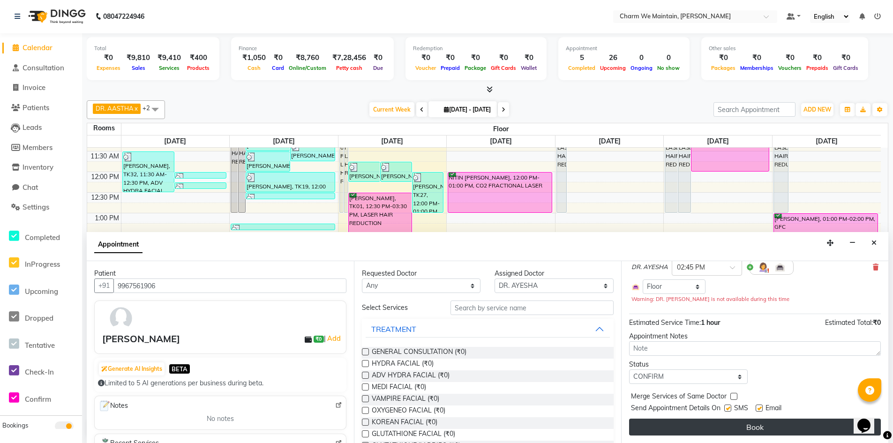
click at [761, 425] on button "Book" at bounding box center [755, 427] width 252 height 17
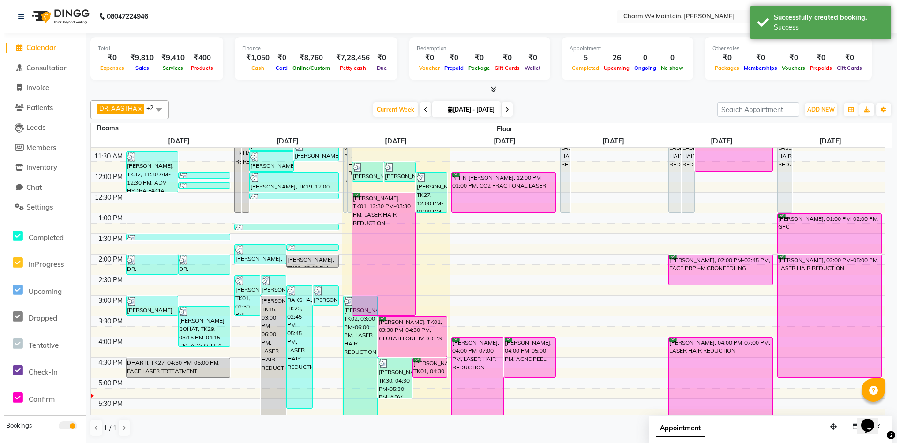
scroll to position [0, 0]
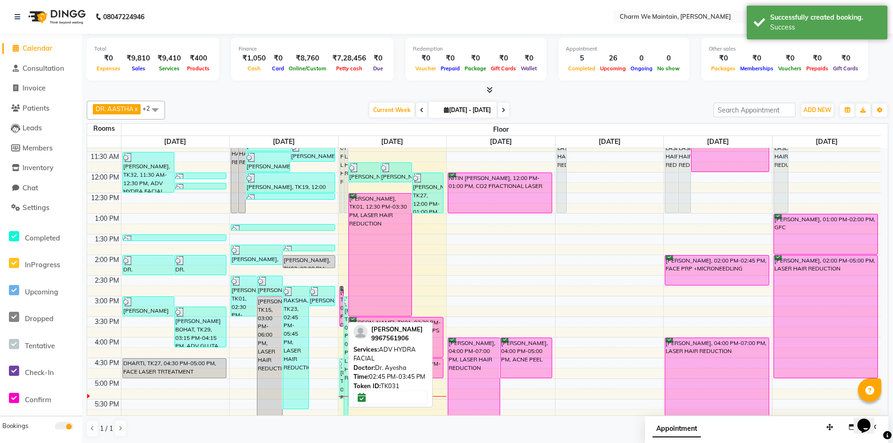
click at [340, 300] on div "[PERSON_NAME], TK31, 02:45 PM-03:45 PM, ADV HYDRA FACIAL" at bounding box center [342, 307] width 4 height 40
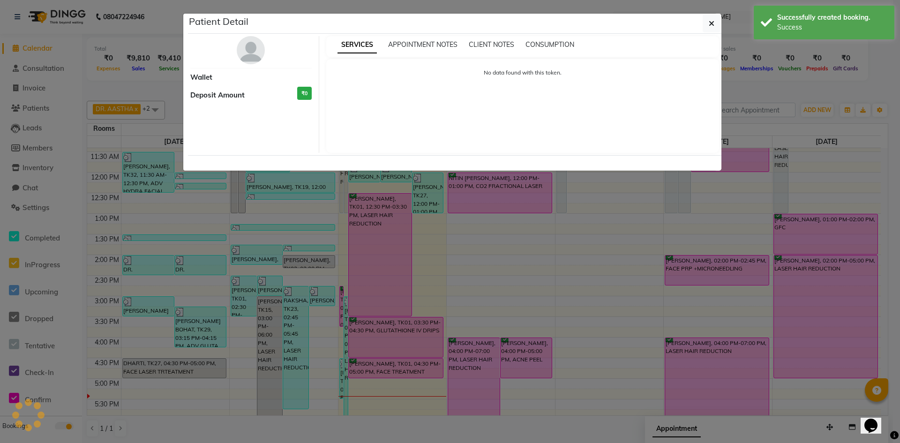
select select "6"
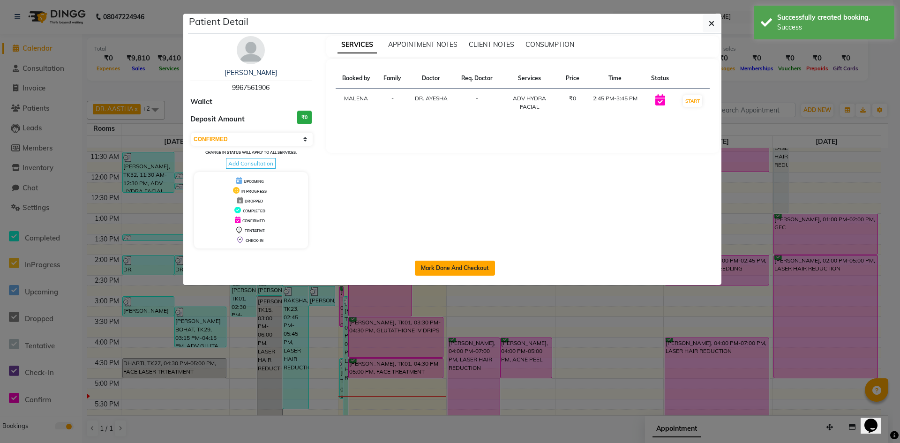
click at [470, 269] on button "Mark Done And Checkout" at bounding box center [455, 268] width 80 height 15
select select "service"
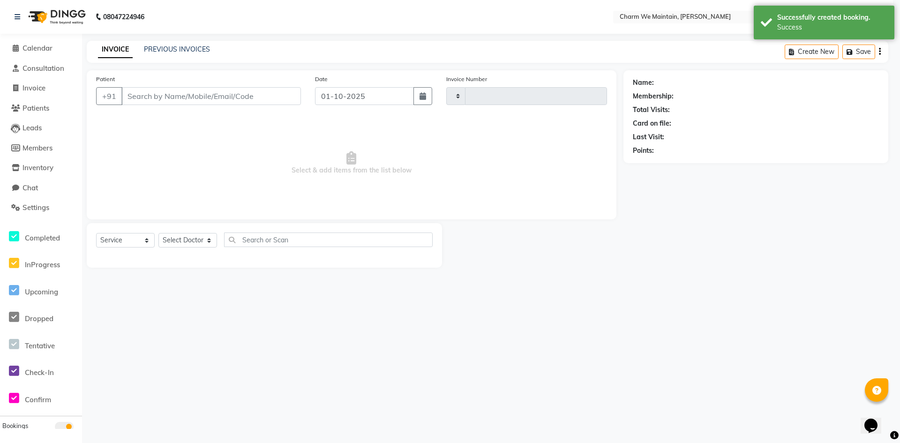
type input "0695"
select select "8618"
type input "9967561906"
select select "86210"
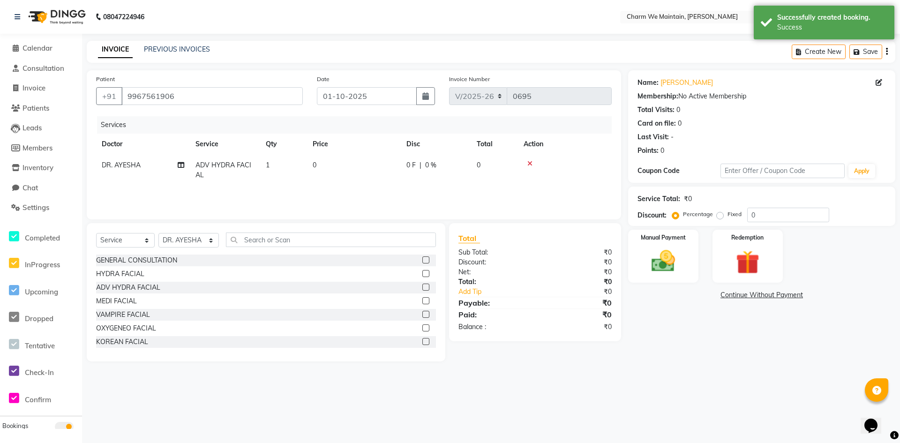
click at [330, 174] on td "0" at bounding box center [354, 170] width 94 height 31
select select "86210"
click at [364, 166] on input "0" at bounding box center [398, 167] width 83 height 15
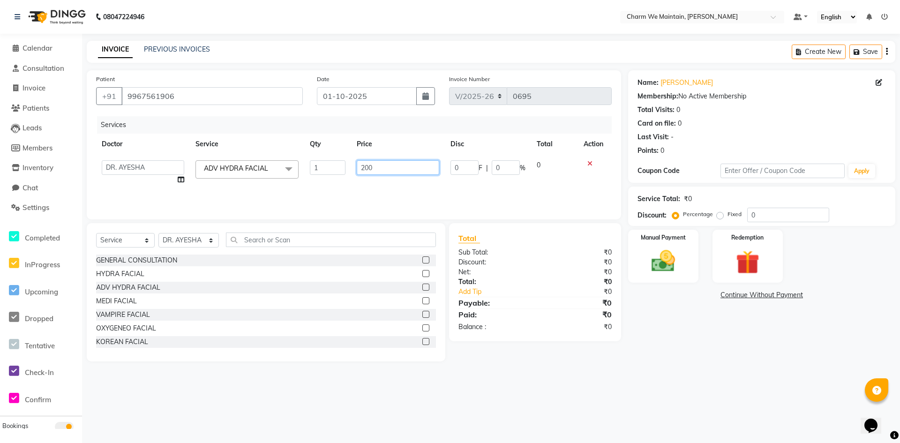
type input "2000"
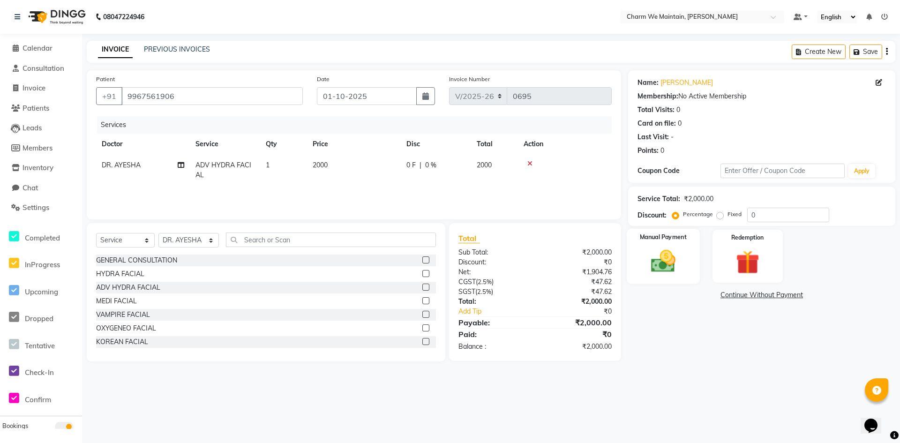
click at [651, 269] on img at bounding box center [663, 261] width 40 height 29
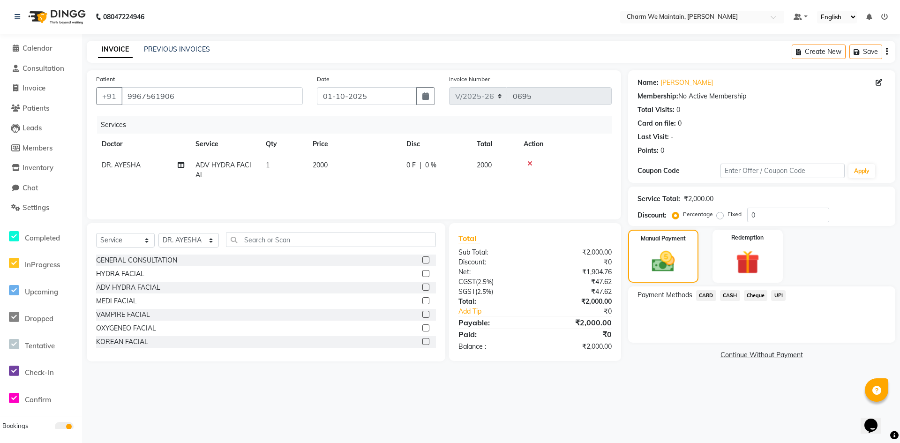
click at [712, 296] on span "CARD" at bounding box center [706, 295] width 20 height 11
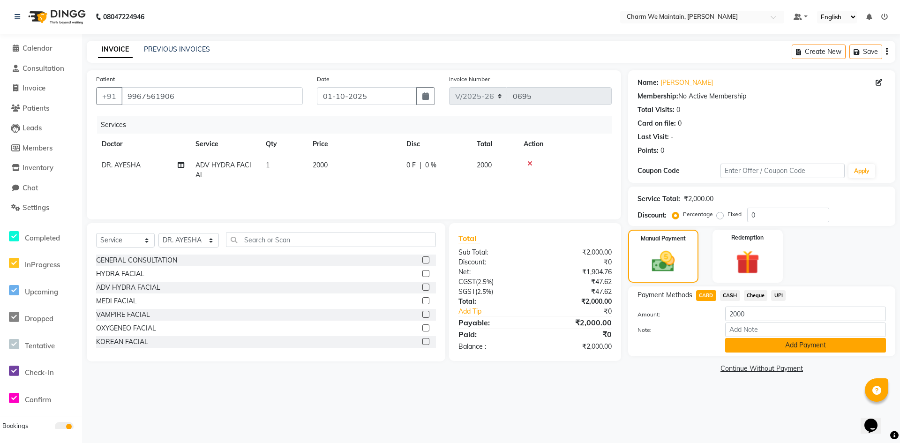
click at [788, 350] on button "Add Payment" at bounding box center [806, 345] width 161 height 15
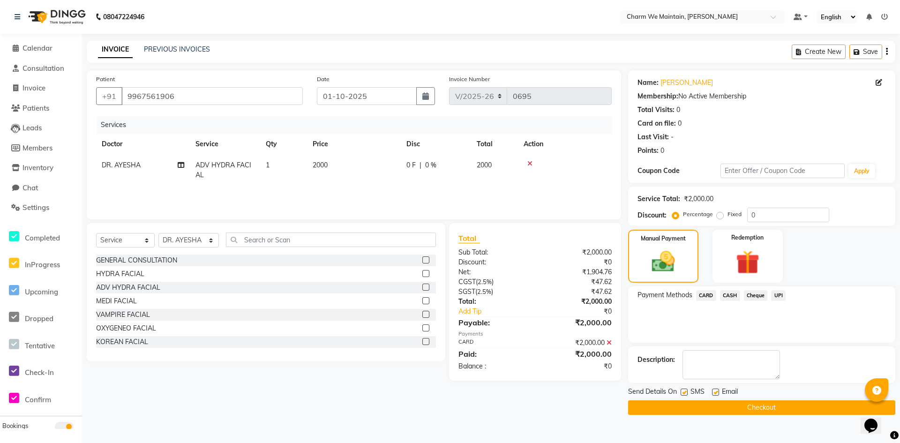
click at [785, 411] on button "Checkout" at bounding box center [761, 408] width 267 height 15
